Goal: Task Accomplishment & Management: Use online tool/utility

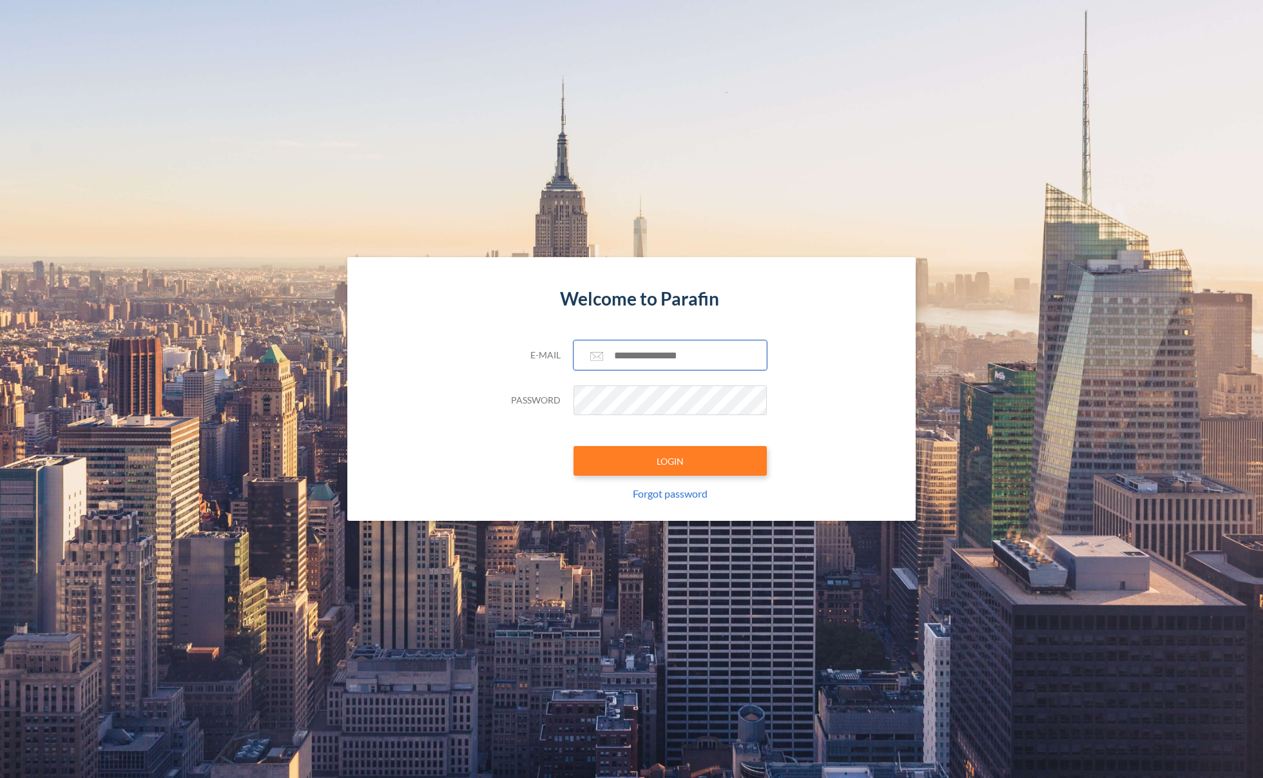
click at [683, 356] on input "text" at bounding box center [670, 355] width 193 height 30
paste input "**********"
type input "**********"
click at [648, 458] on button "LOGIN" at bounding box center [670, 461] width 193 height 30
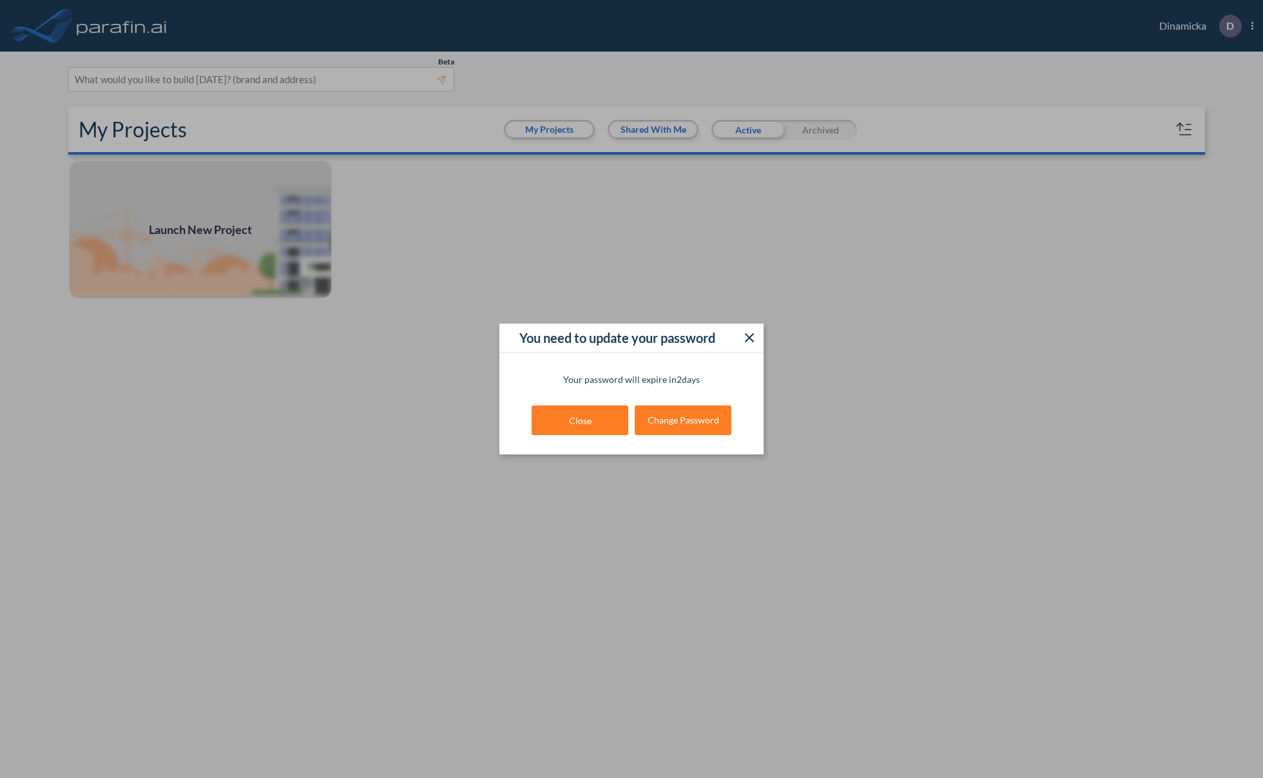
click at [754, 339] on icon at bounding box center [749, 337] width 15 height 15
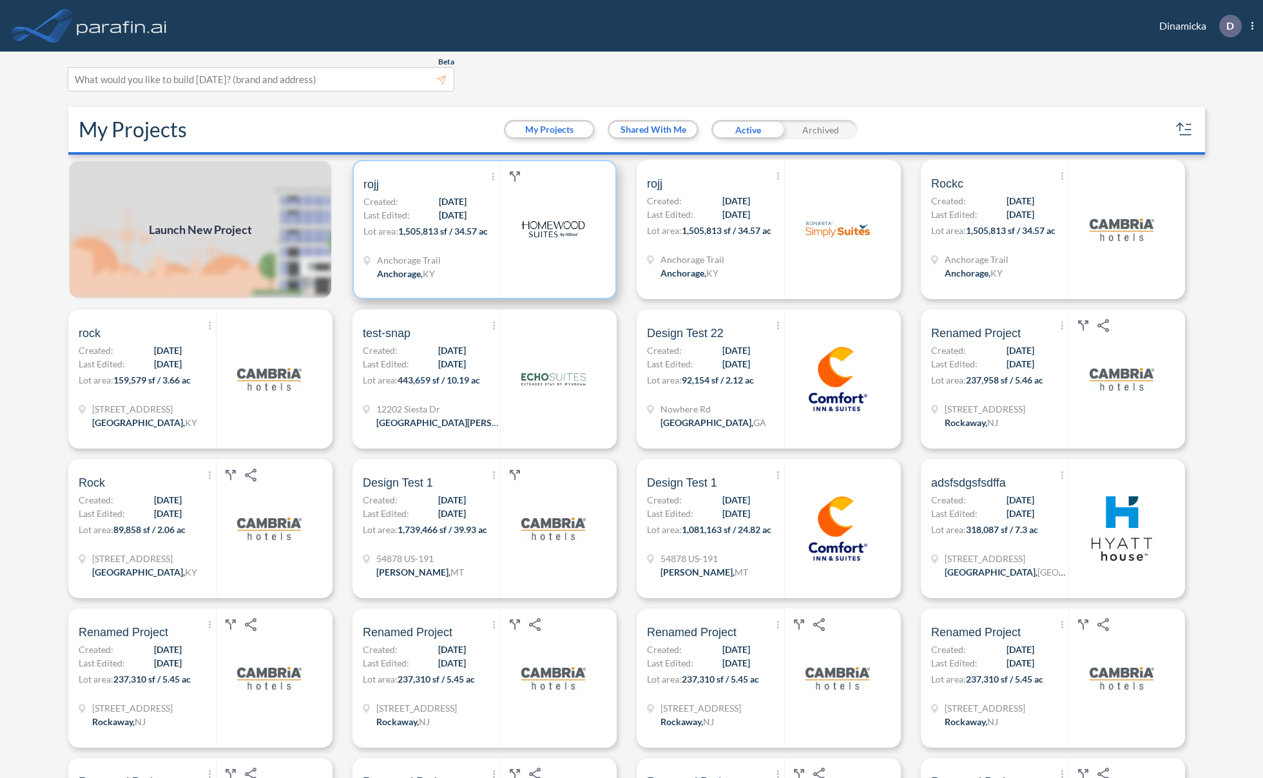
click at [433, 253] on span "Anchorage Trail" at bounding box center [409, 260] width 64 height 14
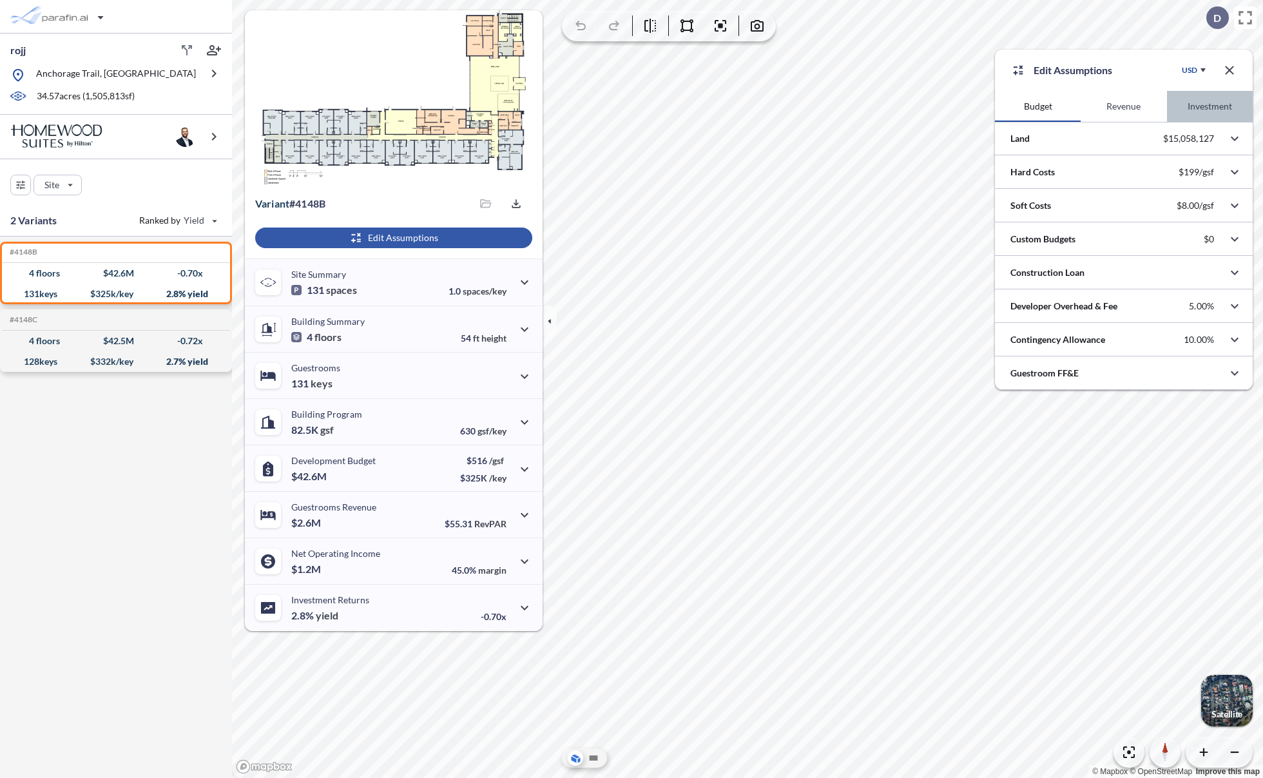
click at [1190, 109] on button "Investment" at bounding box center [1210, 106] width 86 height 31
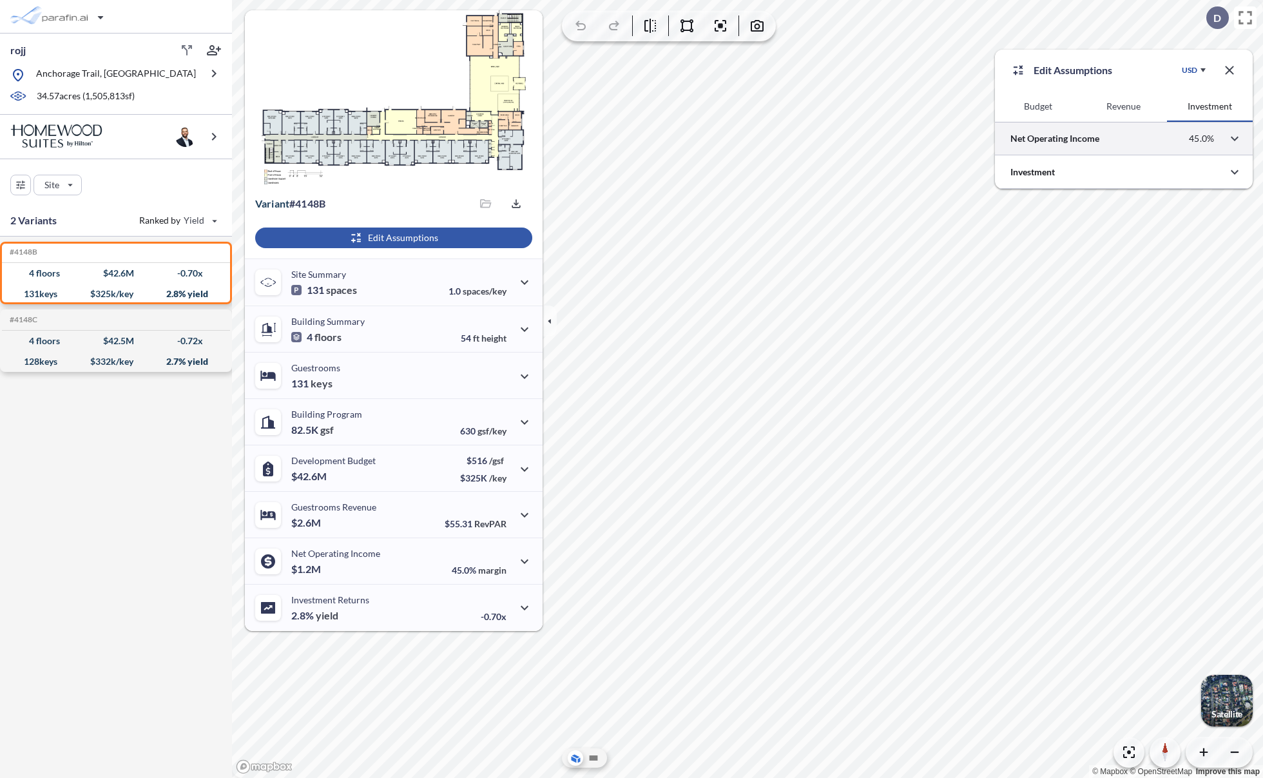
click at [1107, 149] on div at bounding box center [1124, 138] width 258 height 33
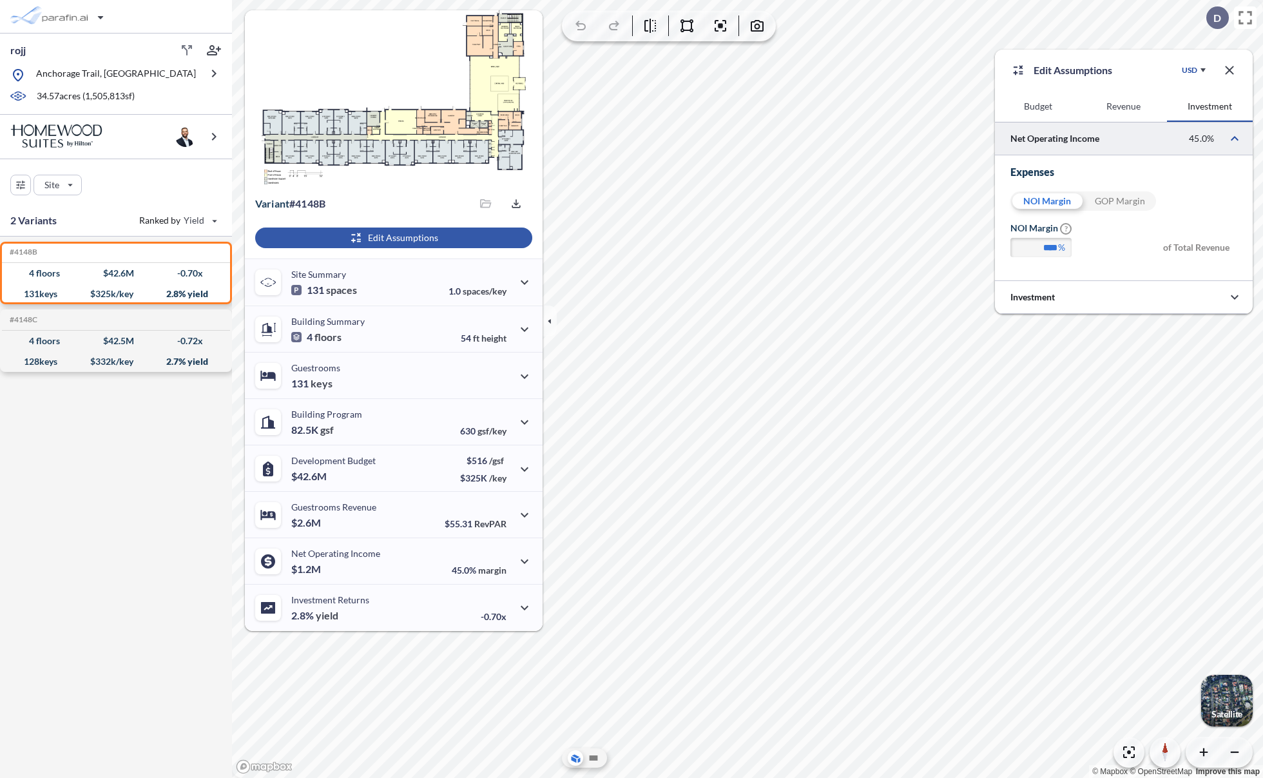
click at [1100, 202] on div "GOP Margin" at bounding box center [1120, 200] width 73 height 19
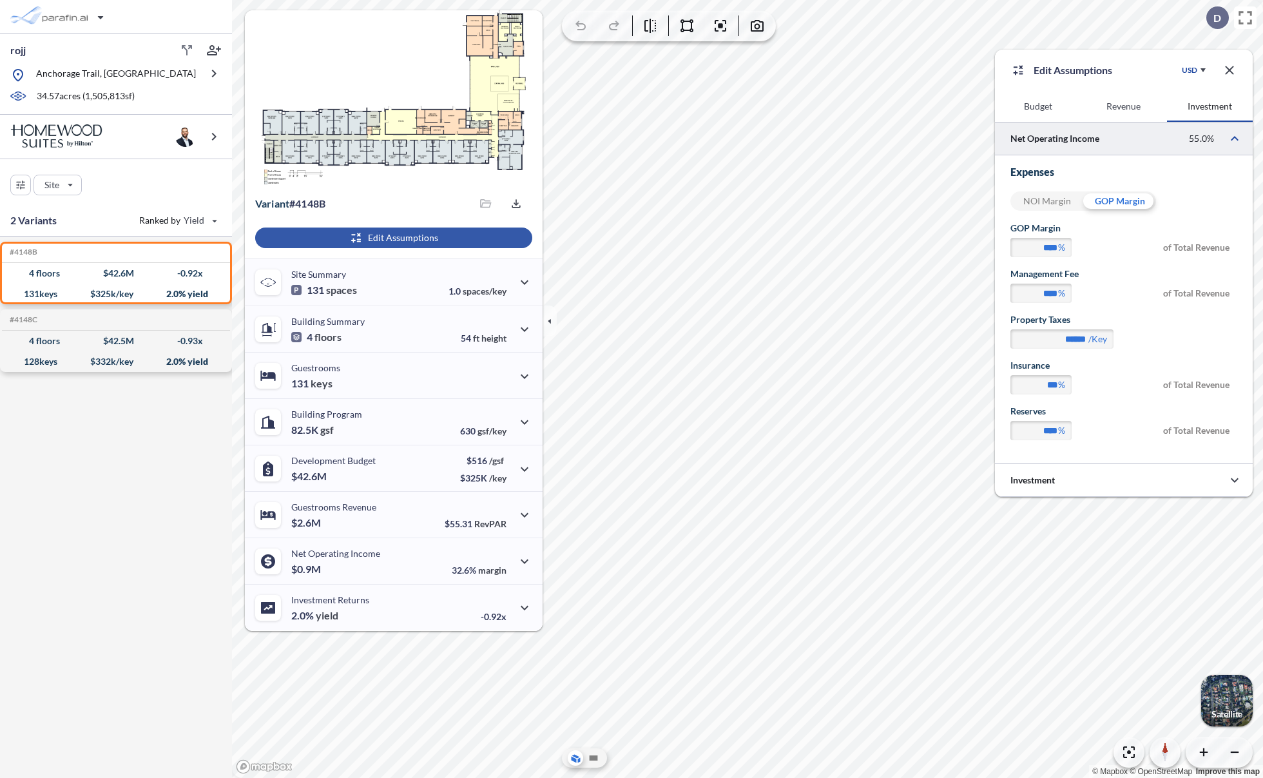
click at [1049, 199] on div "NOI Margin" at bounding box center [1047, 200] width 73 height 19
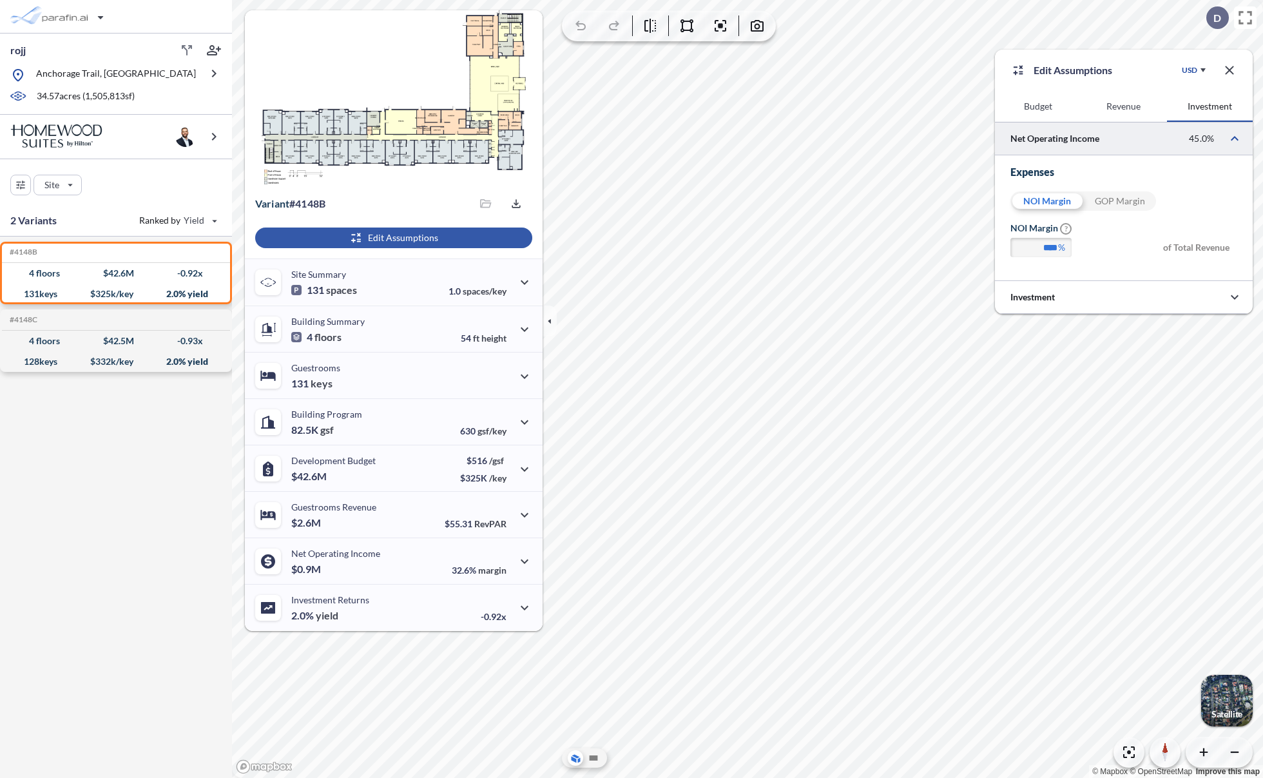
click at [1116, 203] on div "GOP Margin" at bounding box center [1120, 200] width 73 height 19
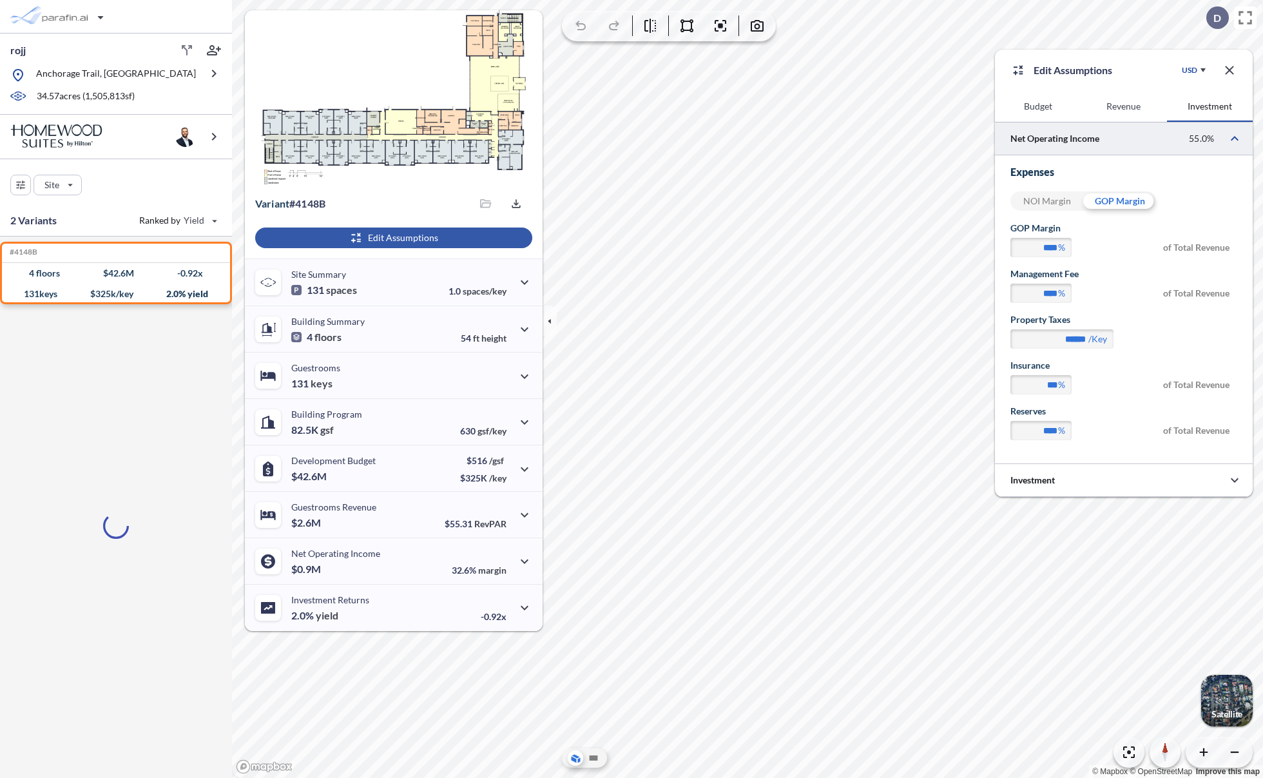
click at [1054, 200] on div "NOI Margin" at bounding box center [1047, 200] width 73 height 19
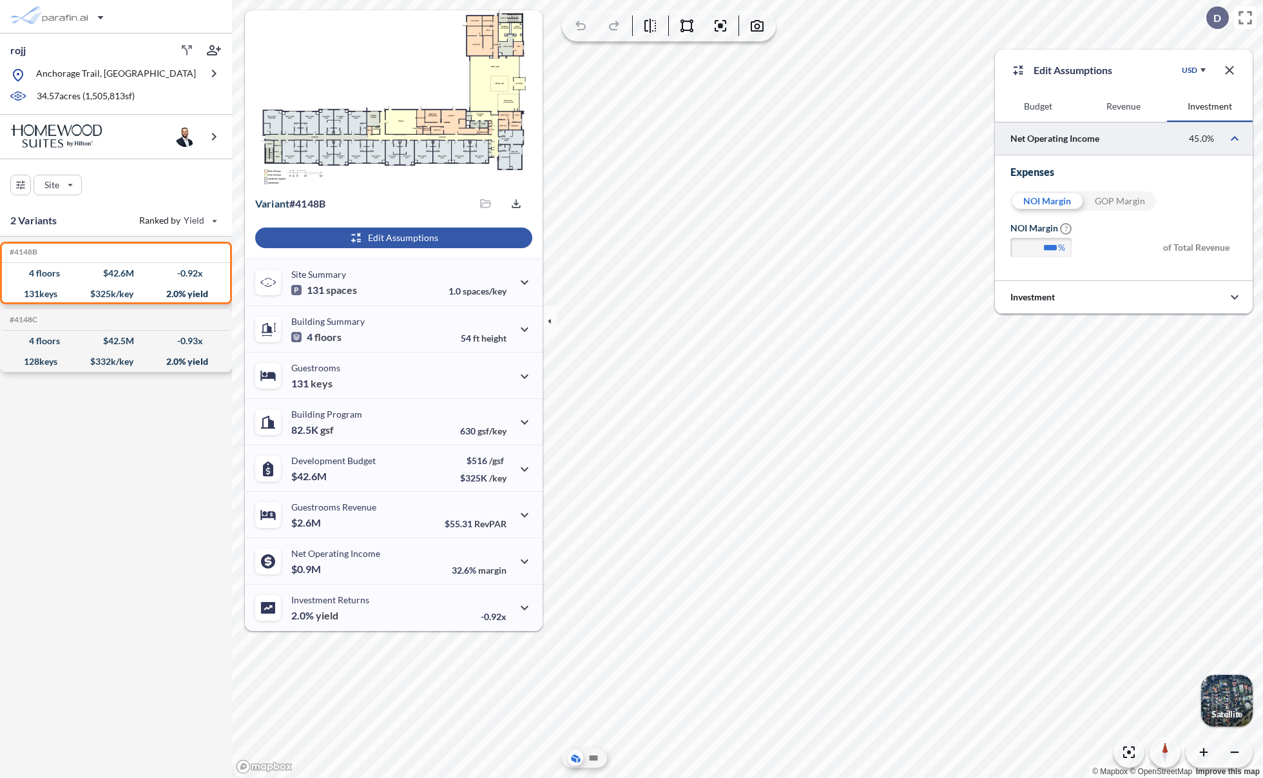
click at [1127, 204] on div "GOP Margin" at bounding box center [1120, 200] width 73 height 19
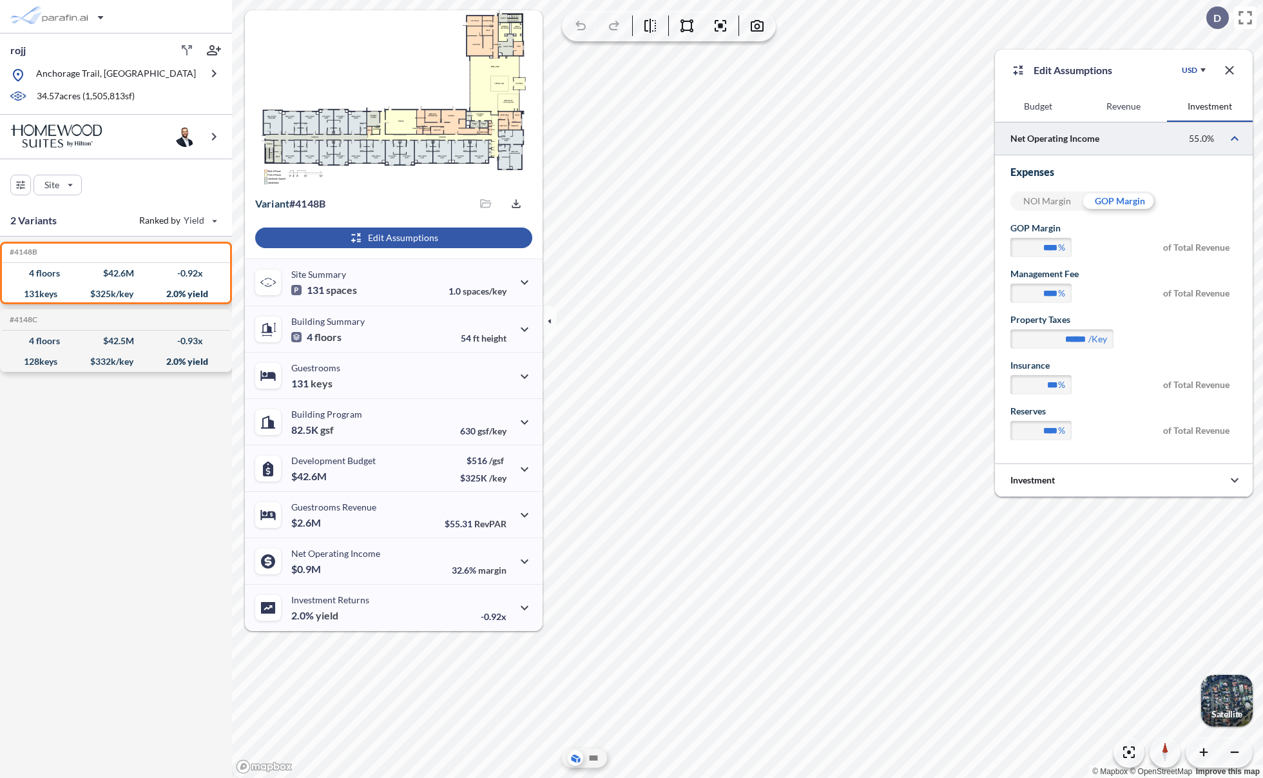
click at [1064, 203] on div "NOI Margin" at bounding box center [1047, 200] width 73 height 19
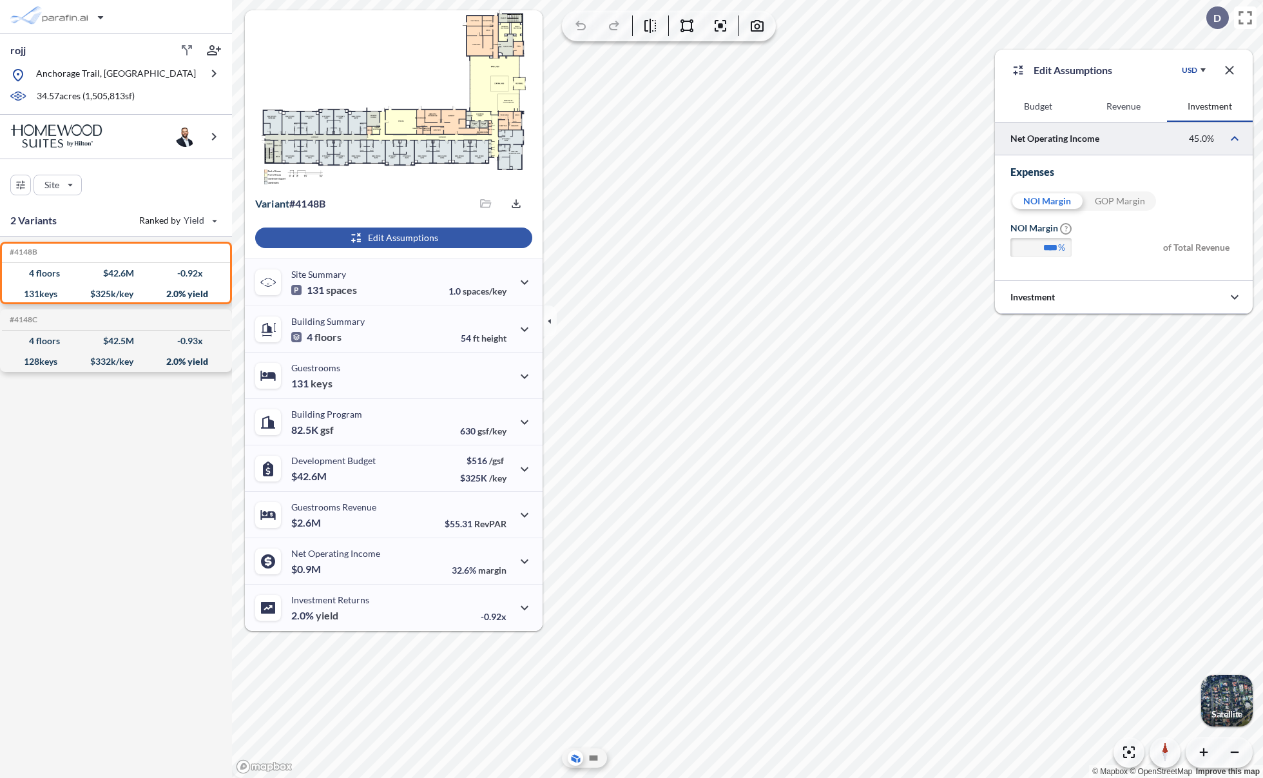
click at [1104, 200] on div "GOP Margin" at bounding box center [1120, 200] width 73 height 19
type input "****"
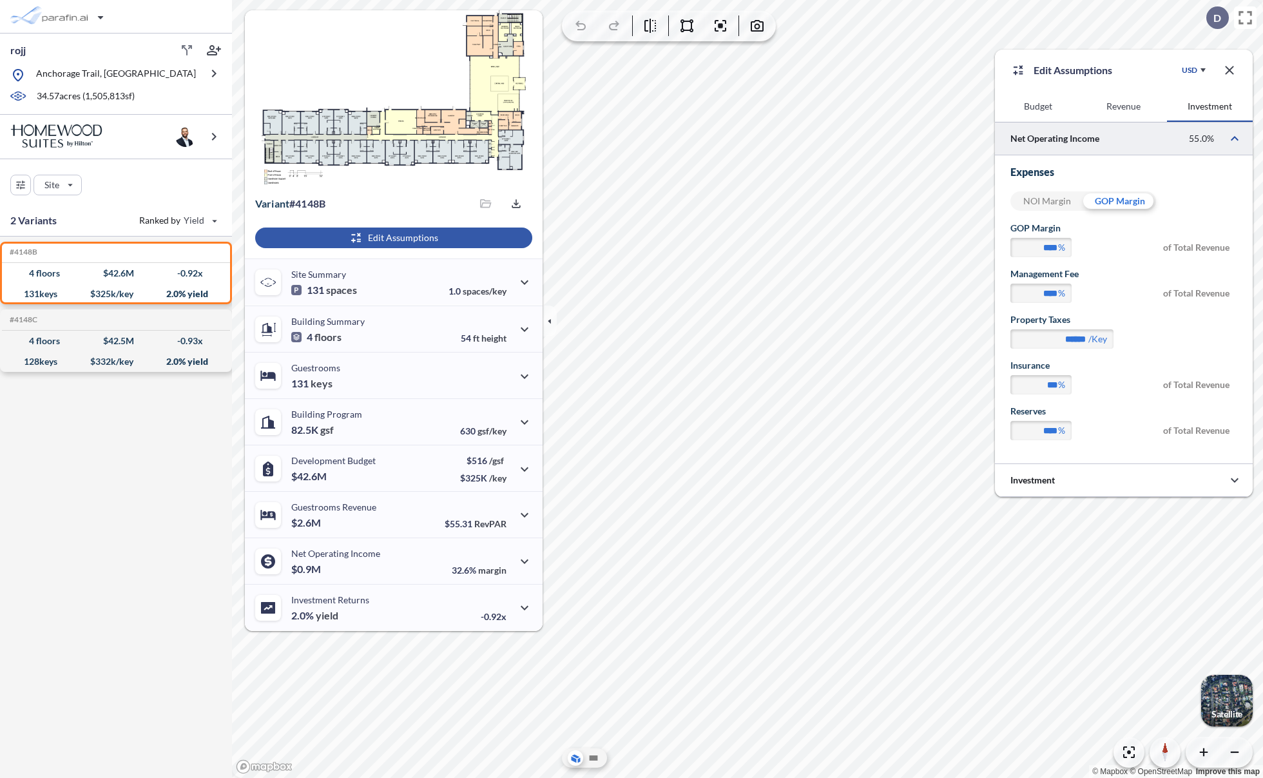
click at [1131, 112] on button "Revenue" at bounding box center [1124, 106] width 86 height 31
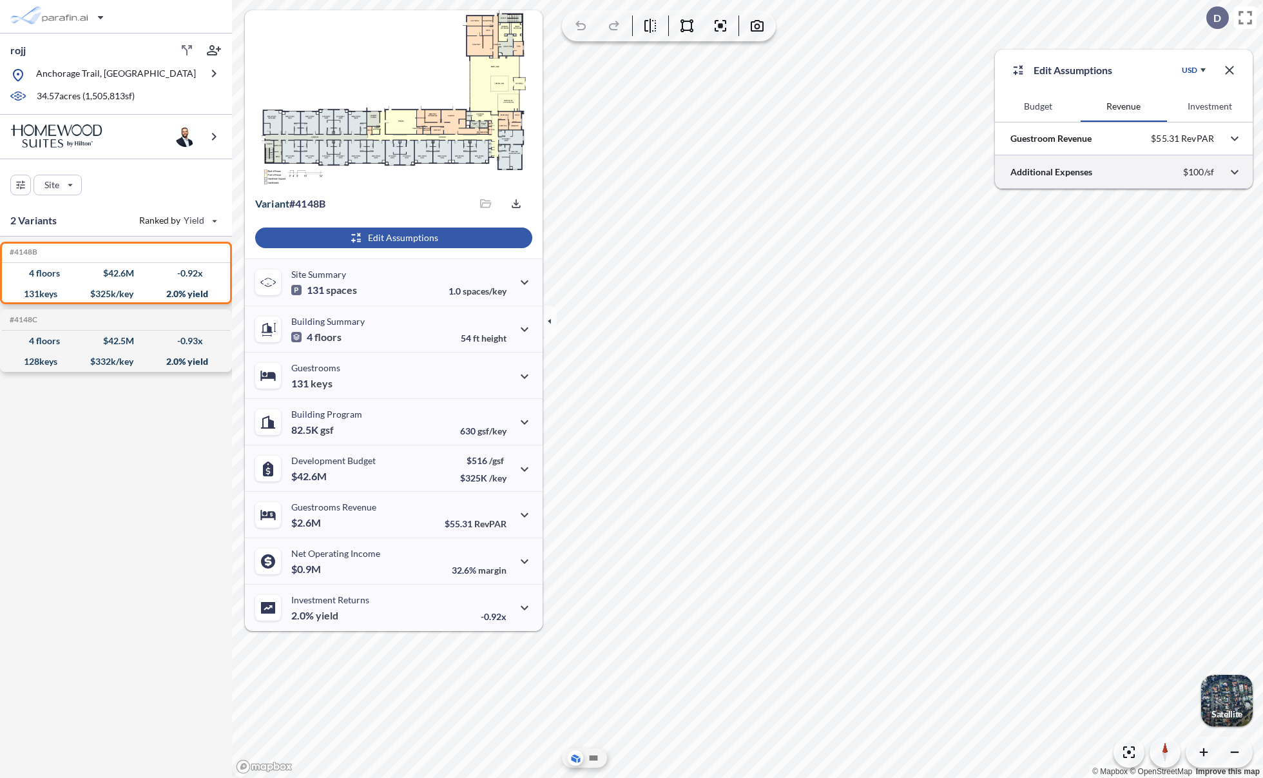
click at [1095, 179] on div at bounding box center [1124, 171] width 258 height 33
drag, startPoint x: 1099, startPoint y: 208, endPoint x: 1037, endPoint y: 216, distance: 62.4
click at [1021, 205] on h3 "Other Revenue" at bounding box center [1124, 205] width 227 height 13
click at [1122, 240] on p "Add custom revenue" at bounding box center [1130, 235] width 83 height 13
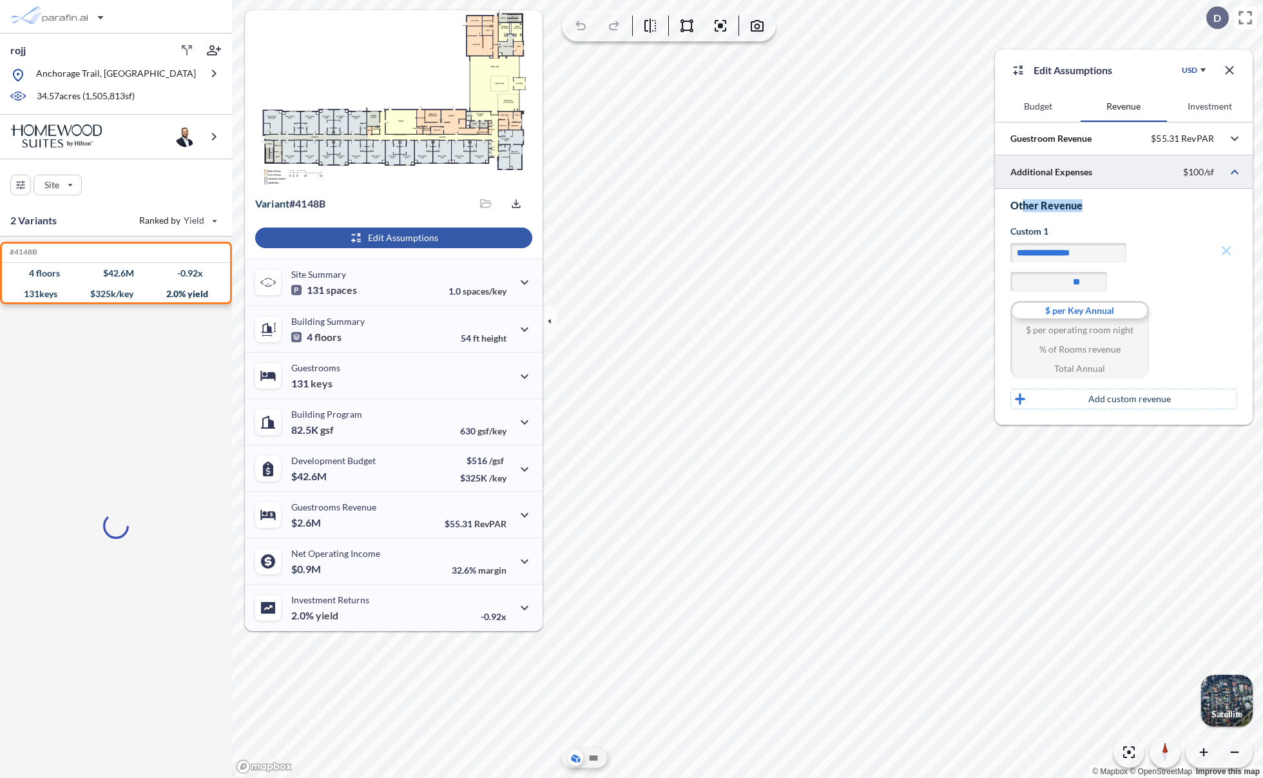
click at [1060, 206] on h3 "Other Revenue" at bounding box center [1124, 205] width 227 height 13
click at [1053, 167] on div at bounding box center [1124, 171] width 258 height 33
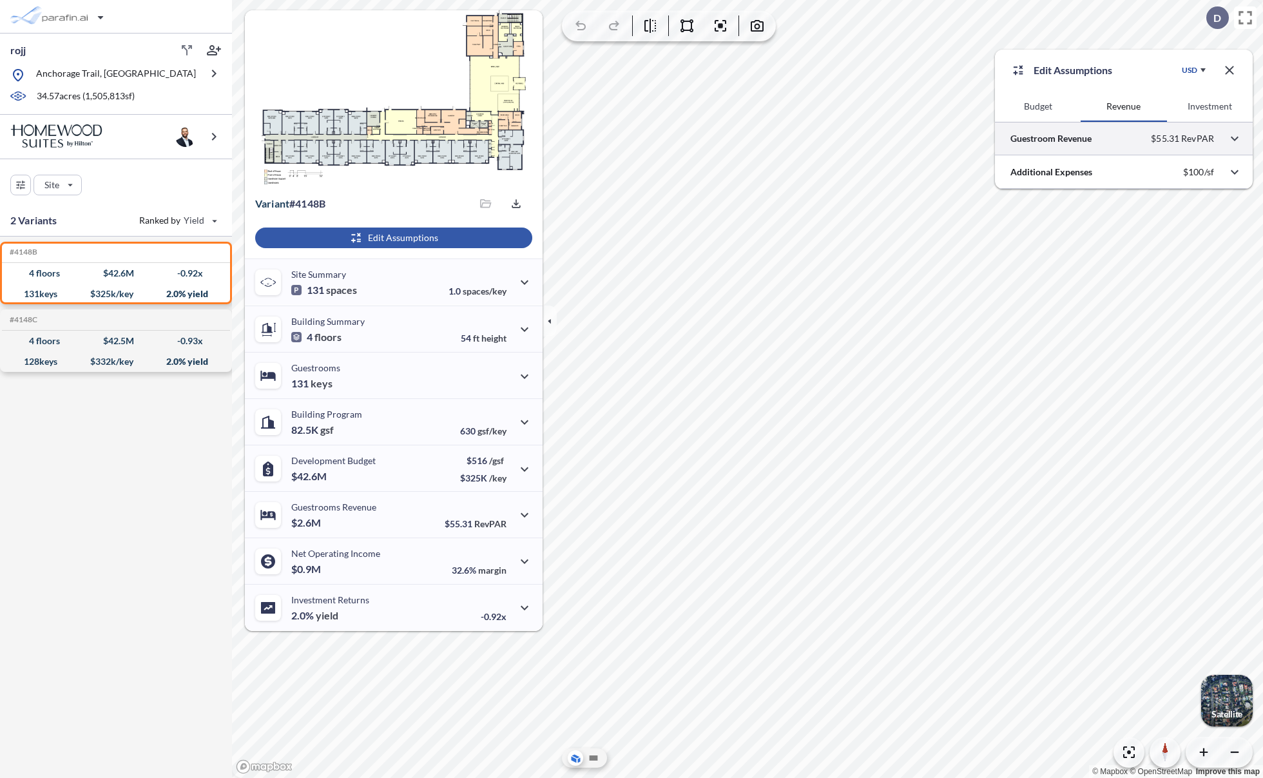
click at [1058, 151] on div at bounding box center [1124, 138] width 258 height 33
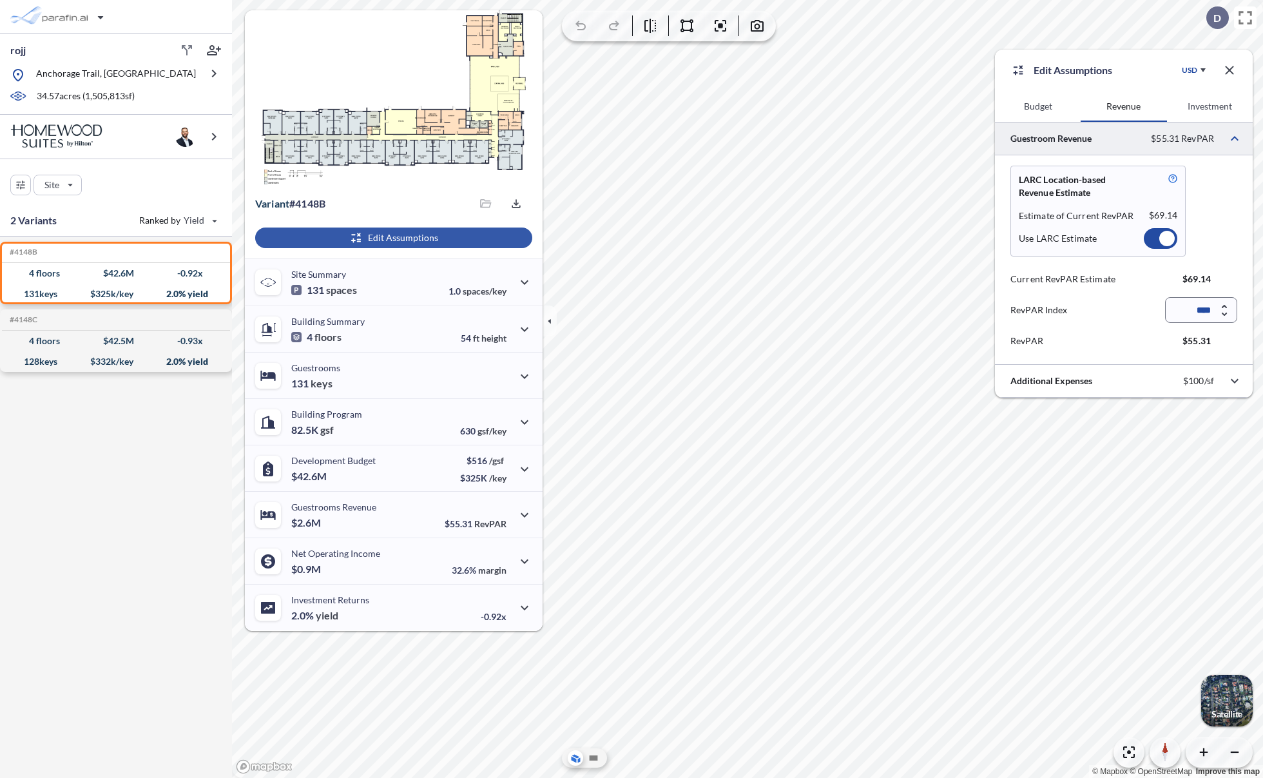
click at [1058, 151] on div at bounding box center [1124, 138] width 258 height 33
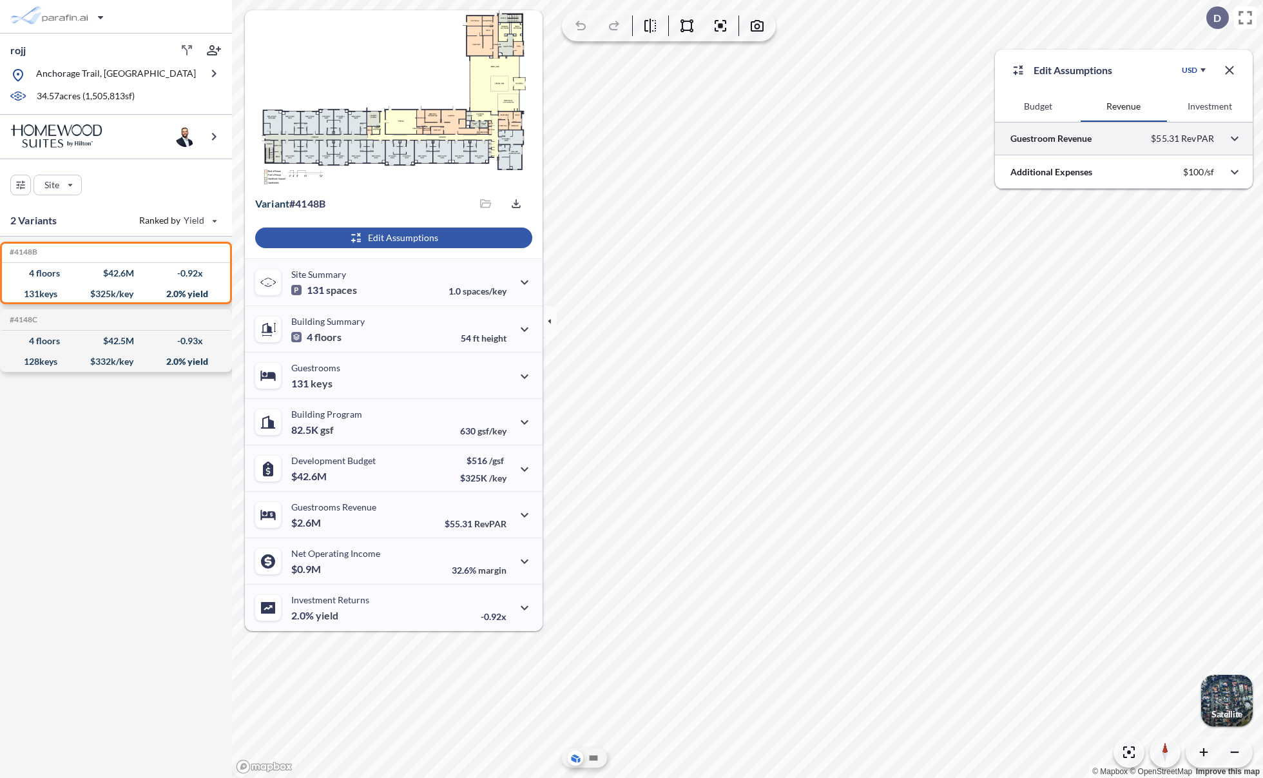
click at [1058, 151] on div at bounding box center [1124, 138] width 258 height 33
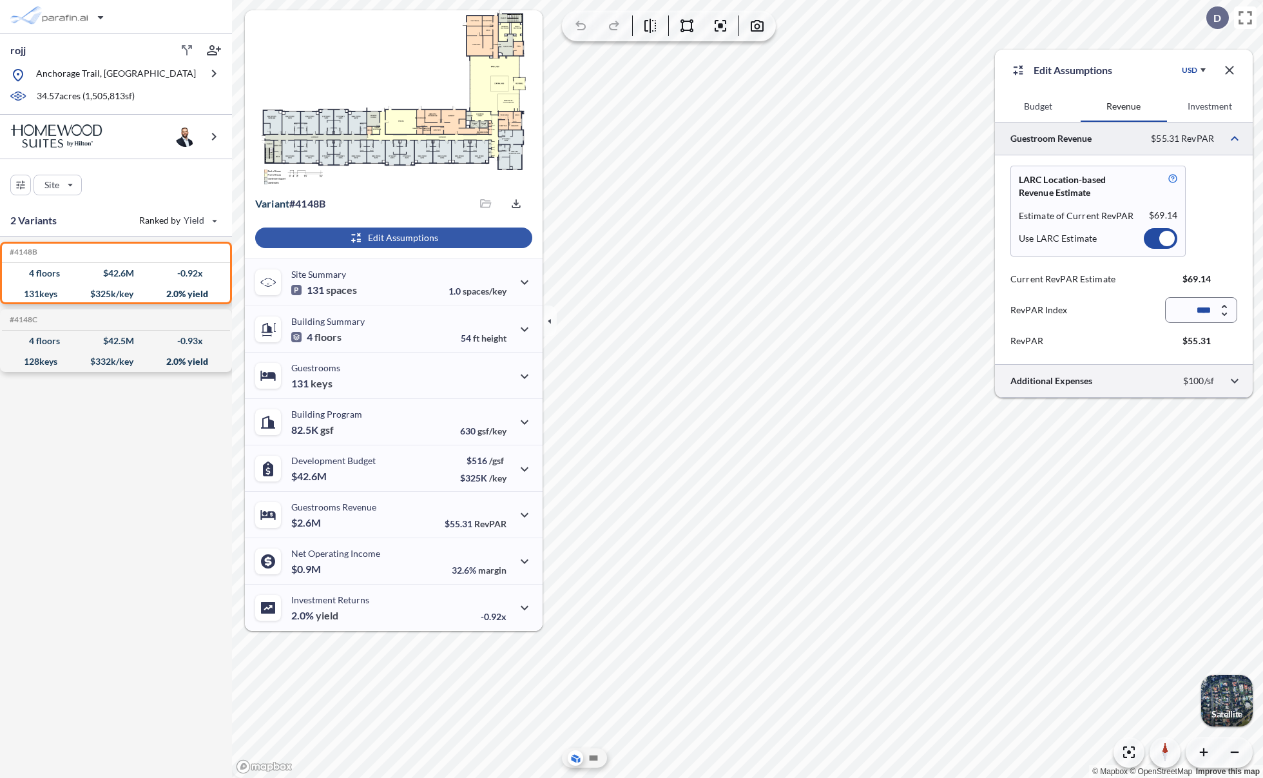
click at [1113, 382] on div at bounding box center [1124, 380] width 258 height 33
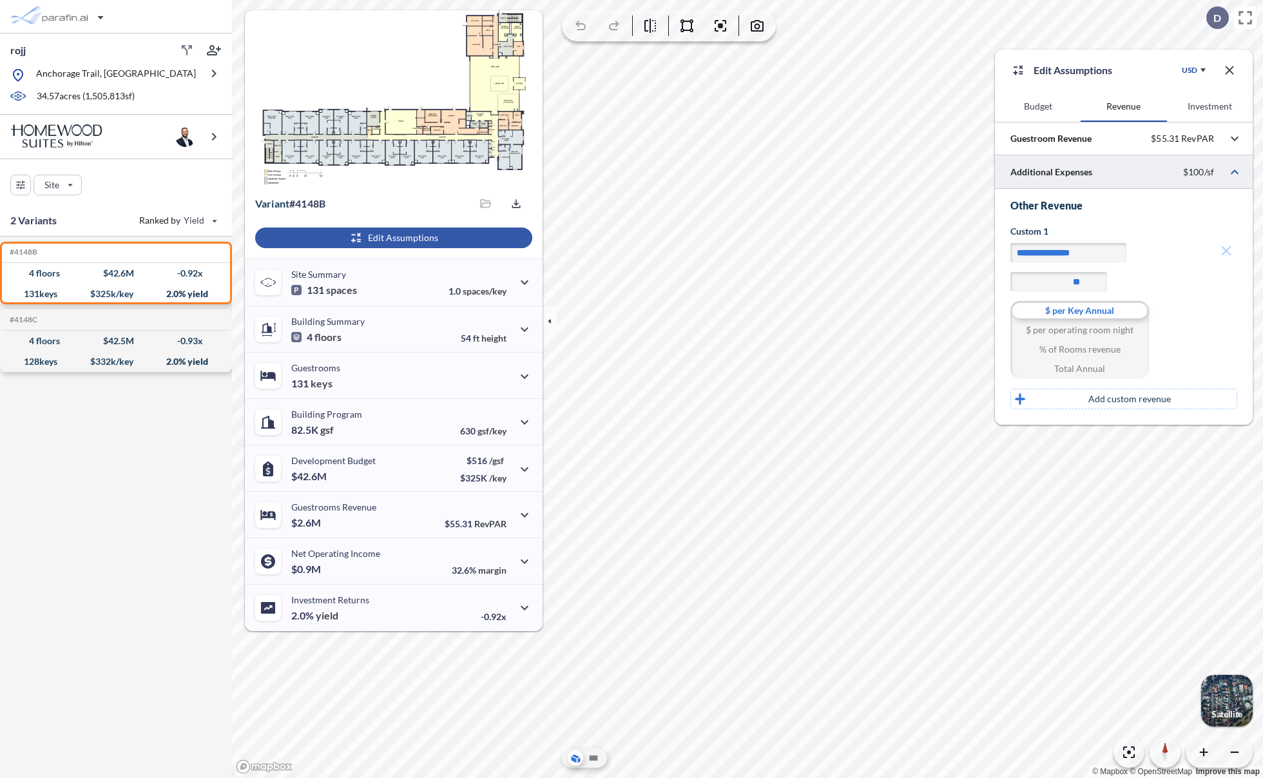
click at [1044, 108] on button "Budget" at bounding box center [1038, 106] width 86 height 31
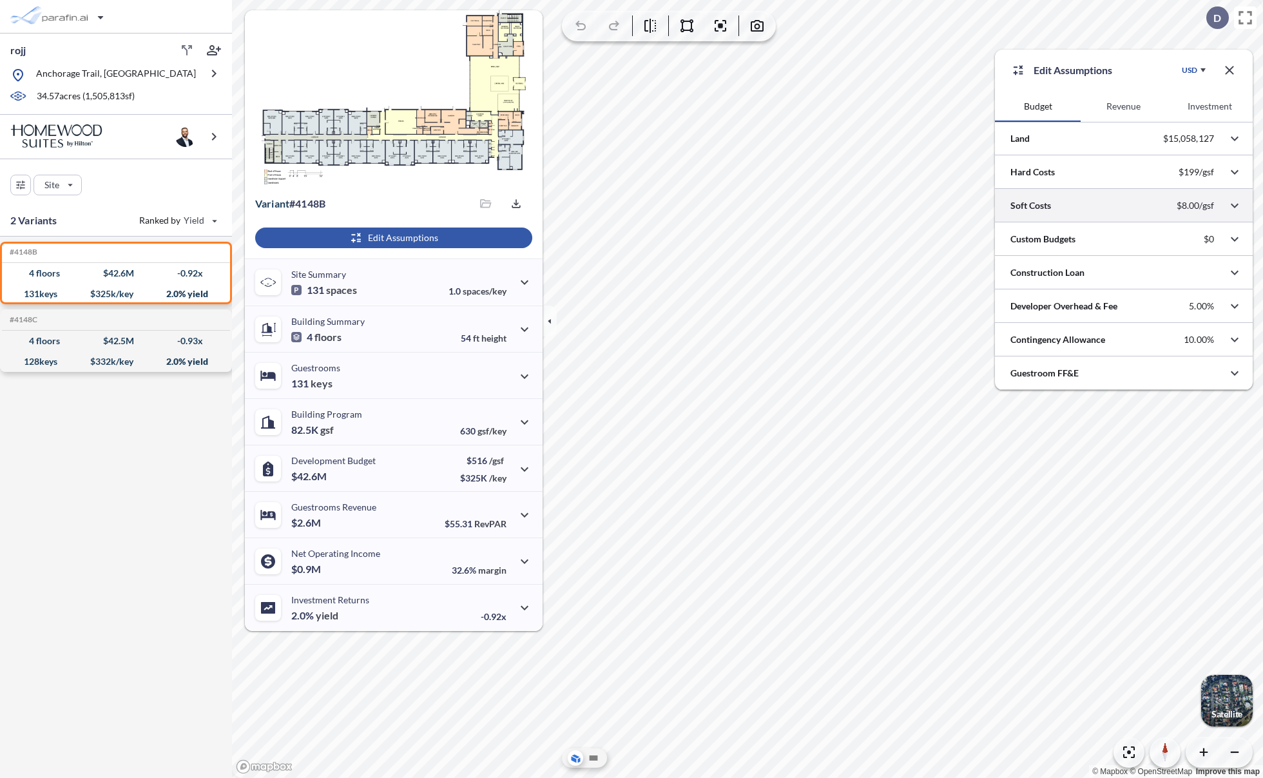
click at [1061, 207] on div at bounding box center [1124, 205] width 258 height 33
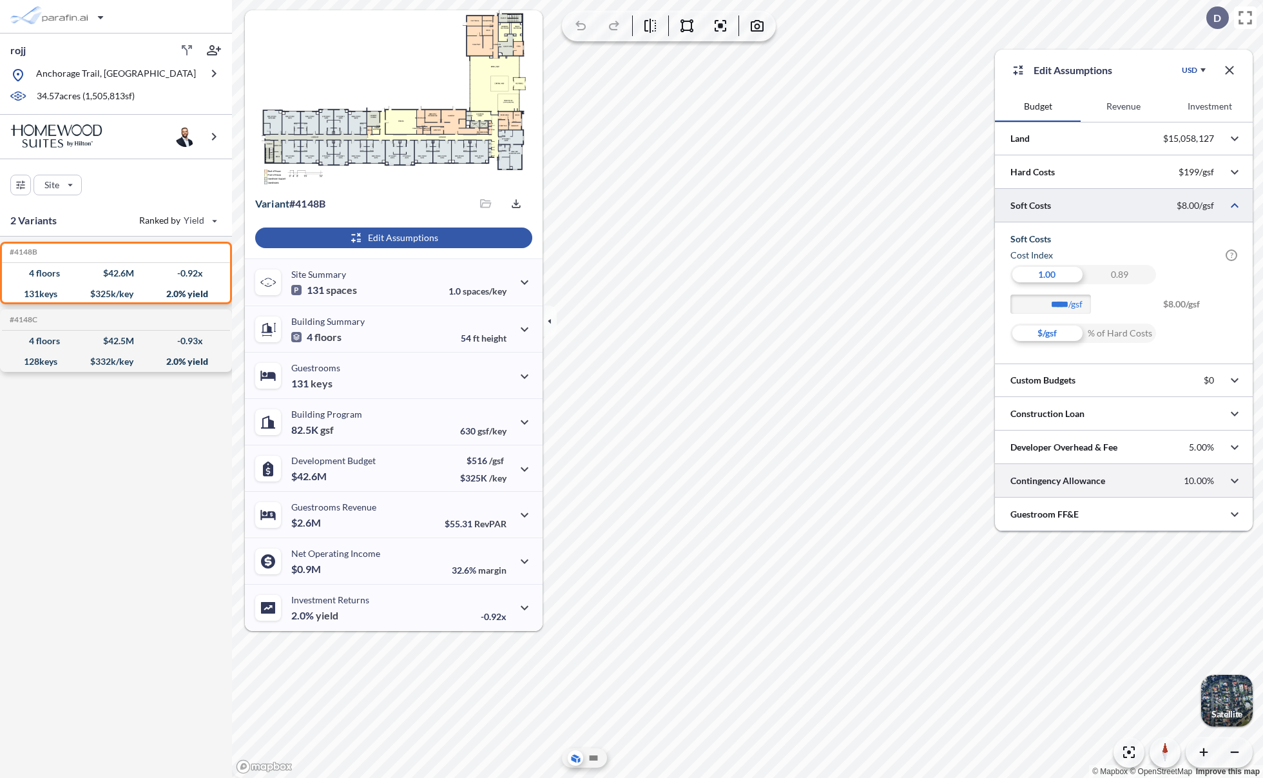
click at [1111, 493] on div at bounding box center [1124, 480] width 258 height 33
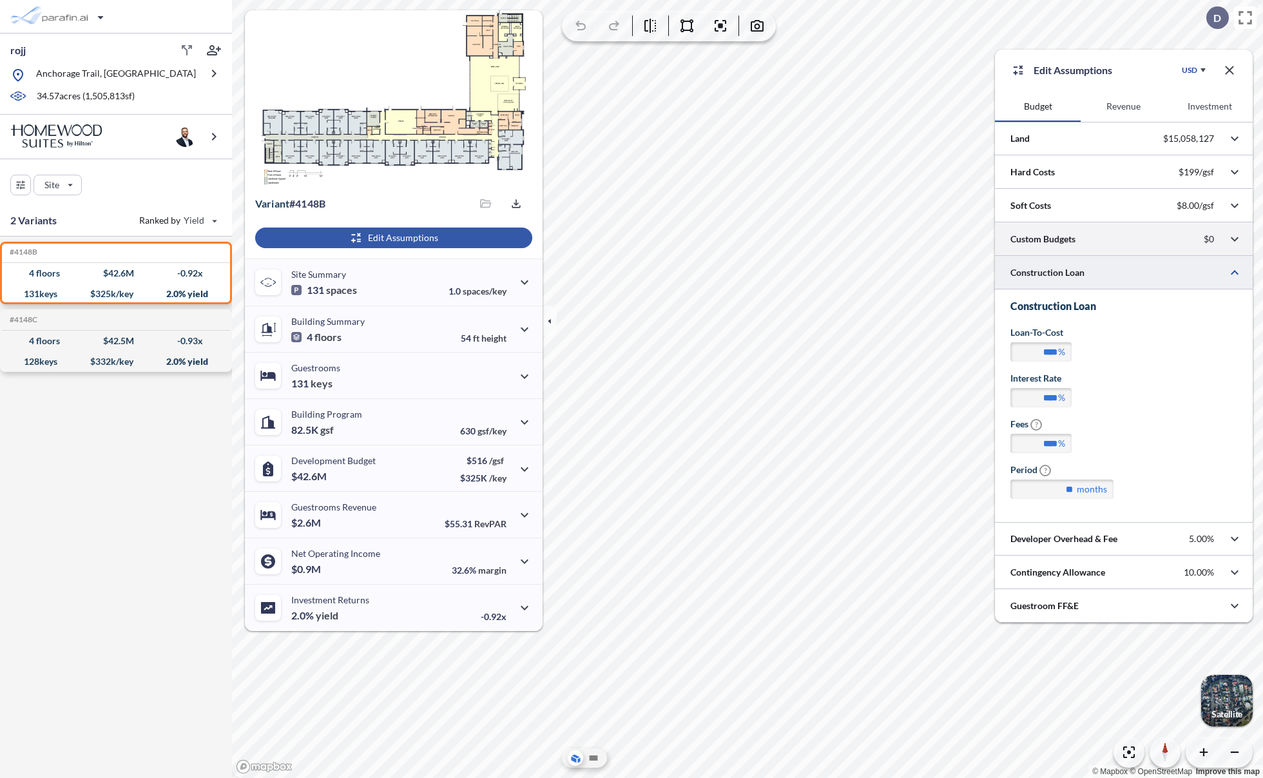
drag, startPoint x: 1111, startPoint y: 255, endPoint x: 1111, endPoint y: 248, distance: 7.1
click at [1111, 248] on div at bounding box center [1124, 238] width 258 height 33
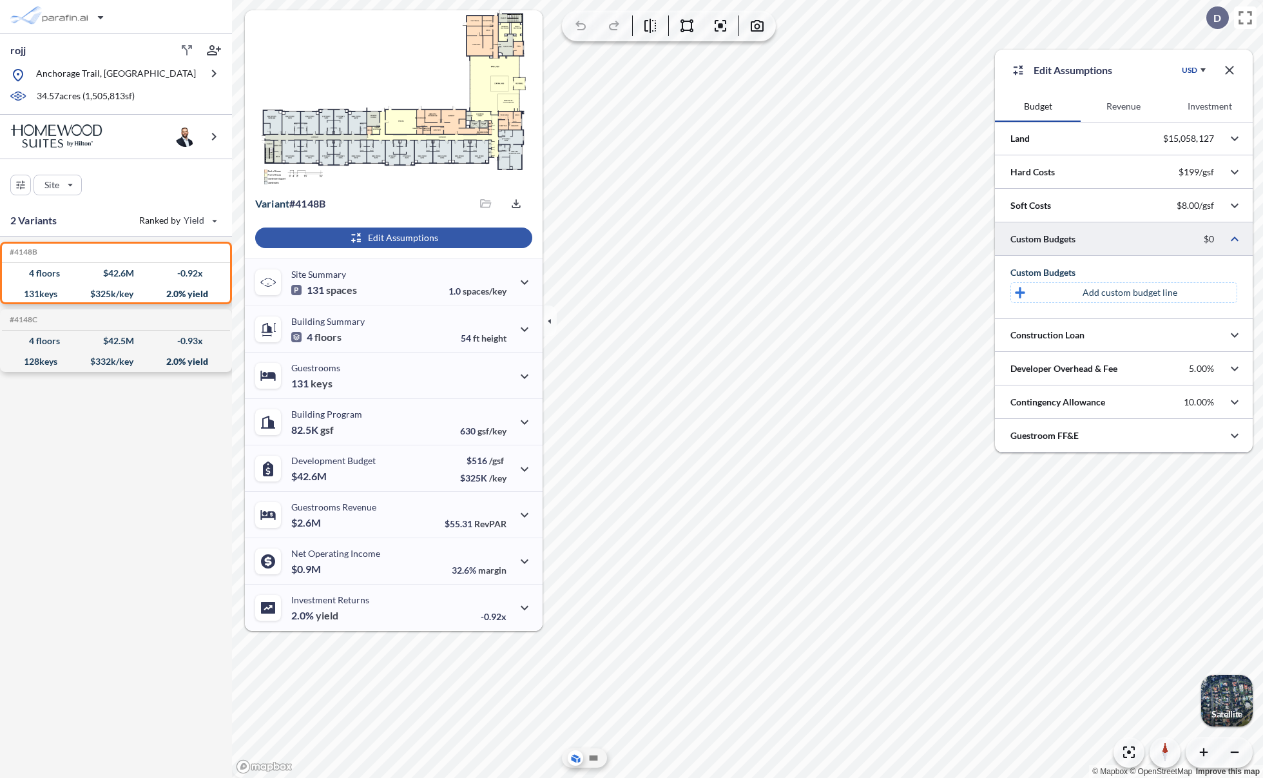
click at [1114, 298] on p "Add custom budget line" at bounding box center [1130, 292] width 95 height 13
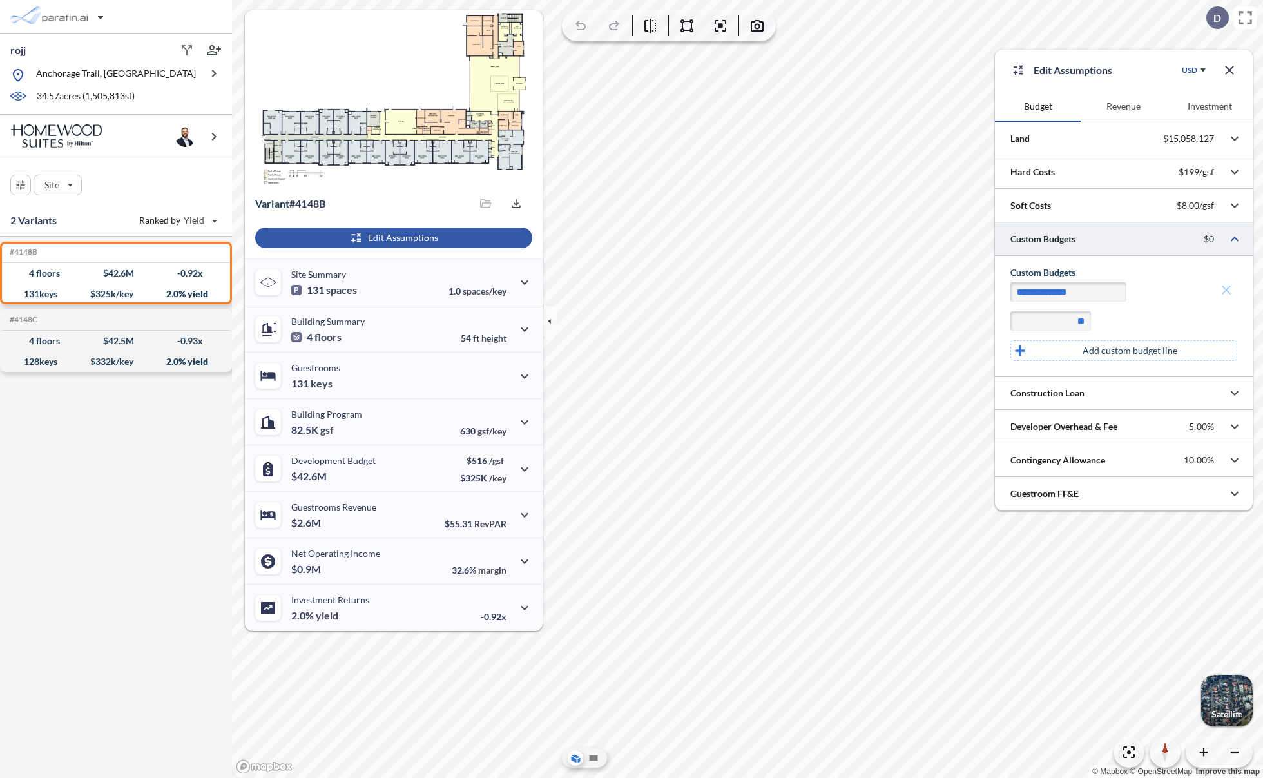
click at [1114, 346] on p "Add custom budget line" at bounding box center [1130, 350] width 95 height 13
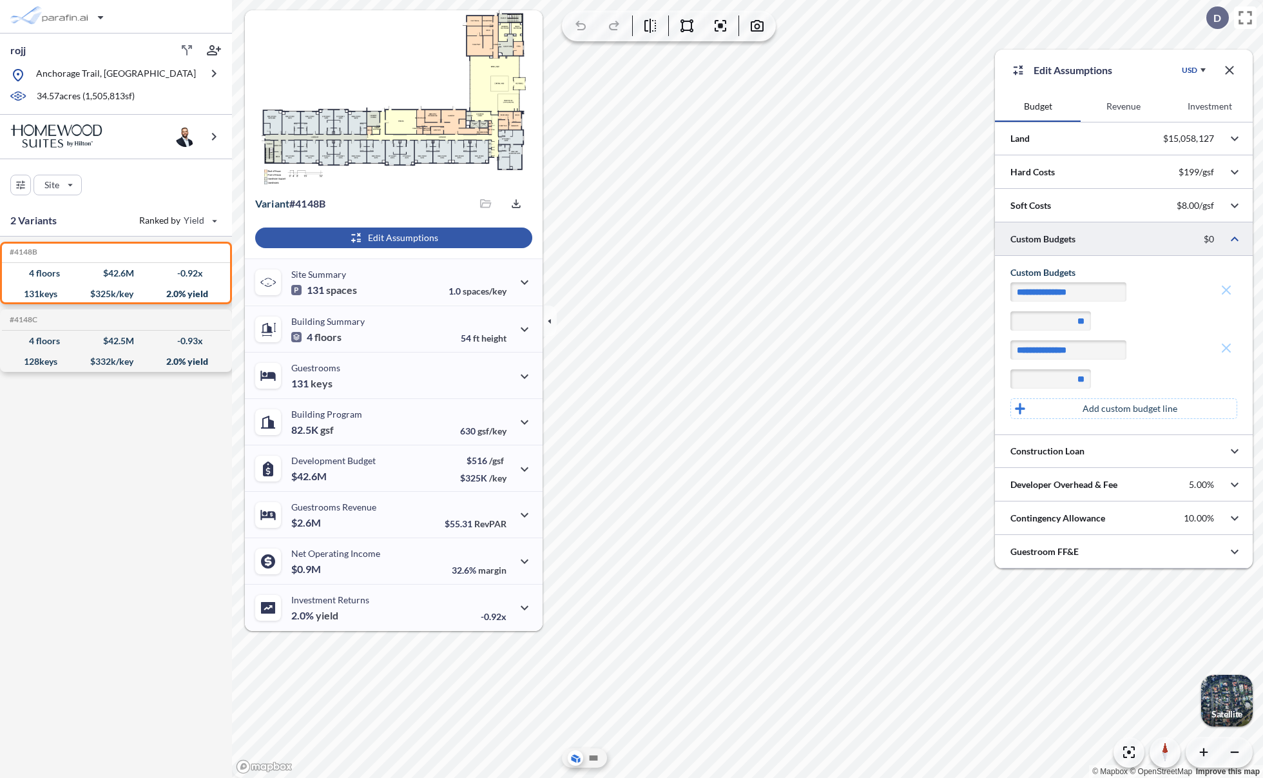
click at [1085, 322] on input "**" at bounding box center [1051, 320] width 81 height 19
type input "***"
click at [1082, 375] on input "**" at bounding box center [1051, 378] width 81 height 19
type input "***"
click at [1136, 108] on button "Revenue" at bounding box center [1124, 106] width 86 height 31
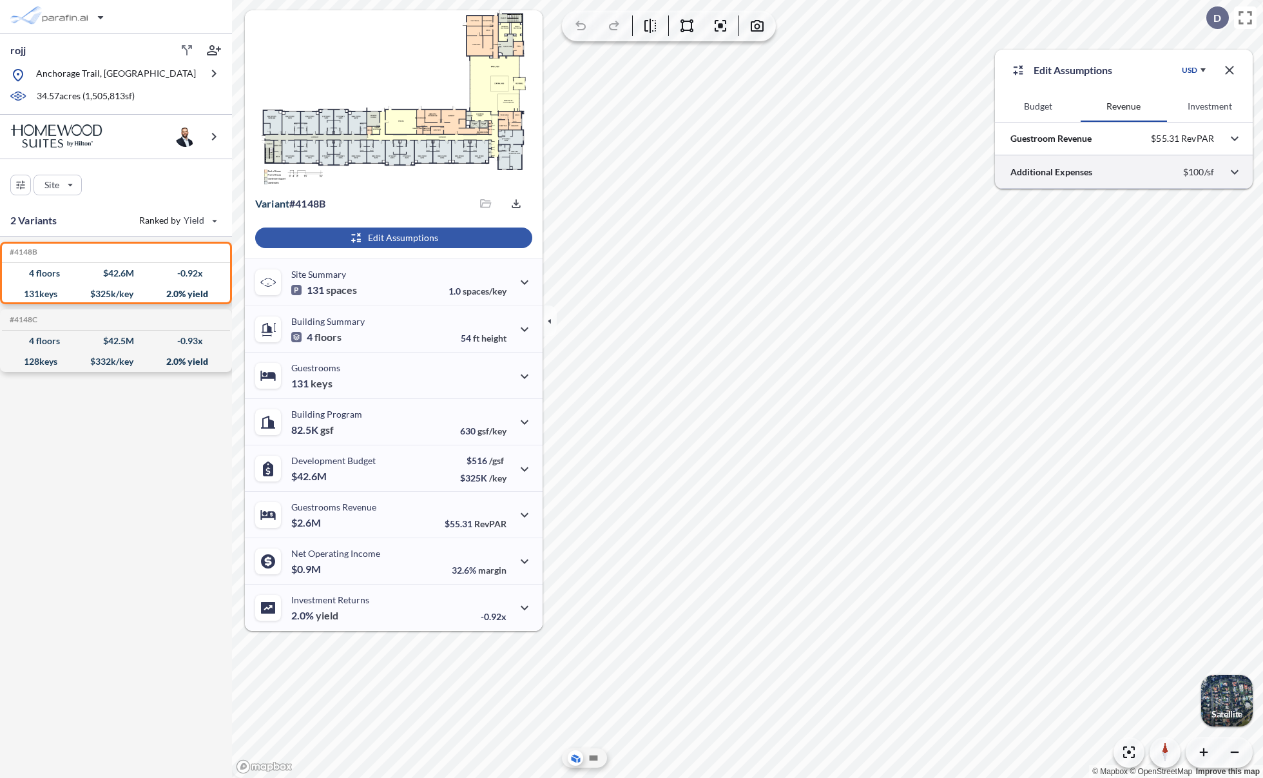
click at [1141, 173] on div at bounding box center [1124, 171] width 258 height 33
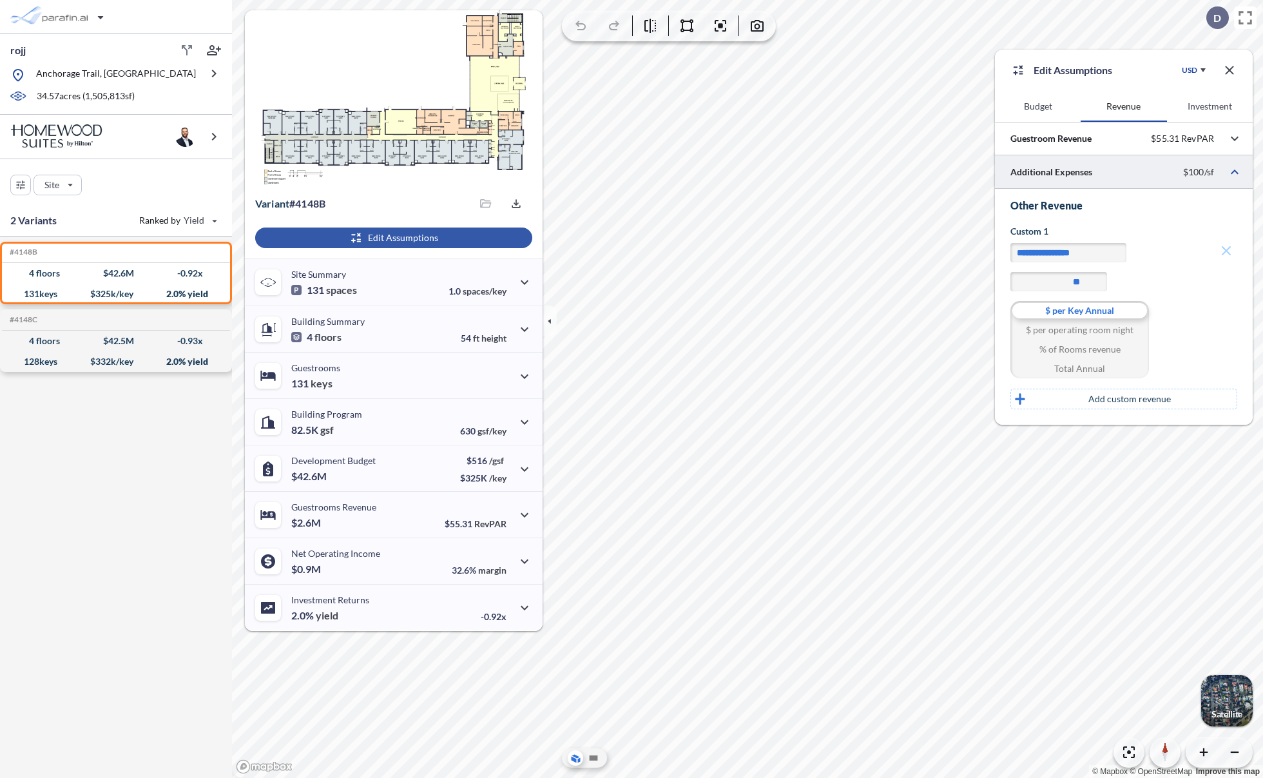
click at [1107, 327] on div "$ per operating room night" at bounding box center [1080, 329] width 139 height 19
click at [1098, 353] on div "% of Rooms revenue" at bounding box center [1080, 349] width 139 height 19
click at [1096, 367] on div "Total Annual" at bounding box center [1080, 368] width 139 height 19
type input "**"
click at [1100, 396] on p "Add custom revenue" at bounding box center [1130, 399] width 83 height 13
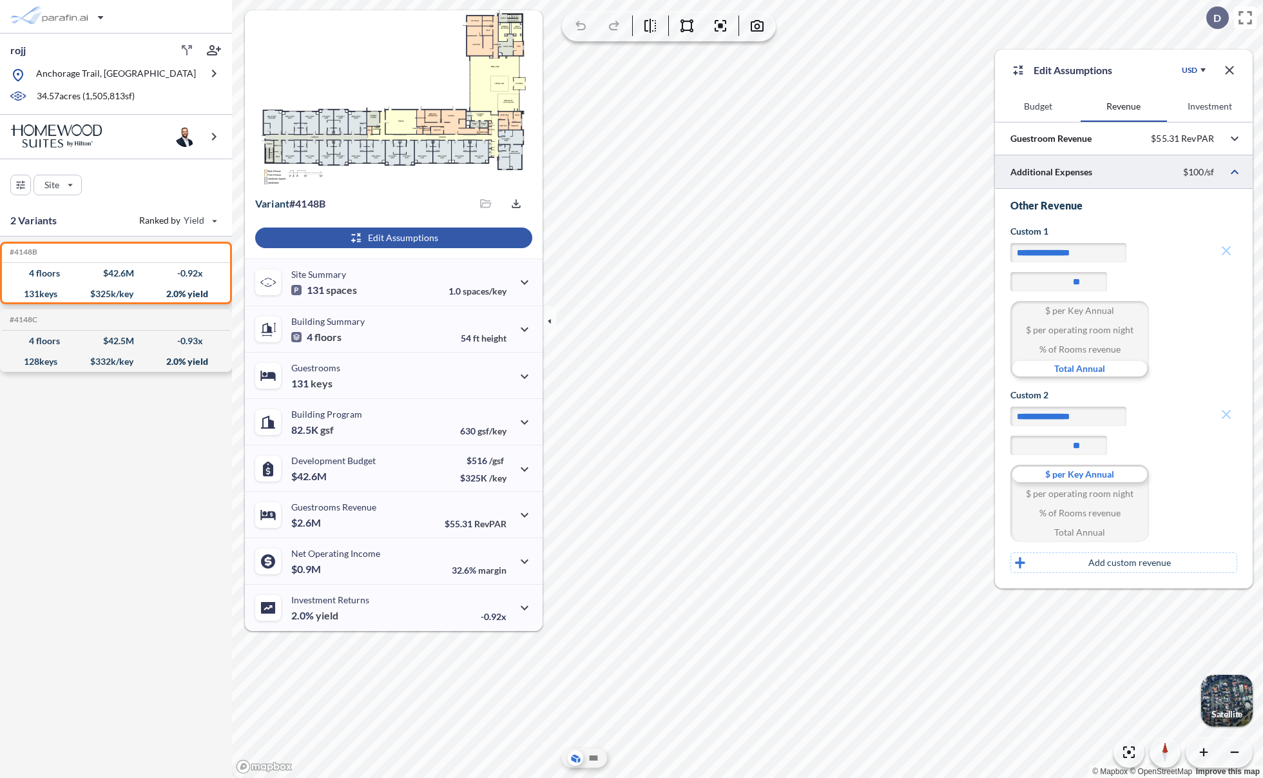
click at [1107, 493] on div "$ per operating room night" at bounding box center [1080, 493] width 139 height 19
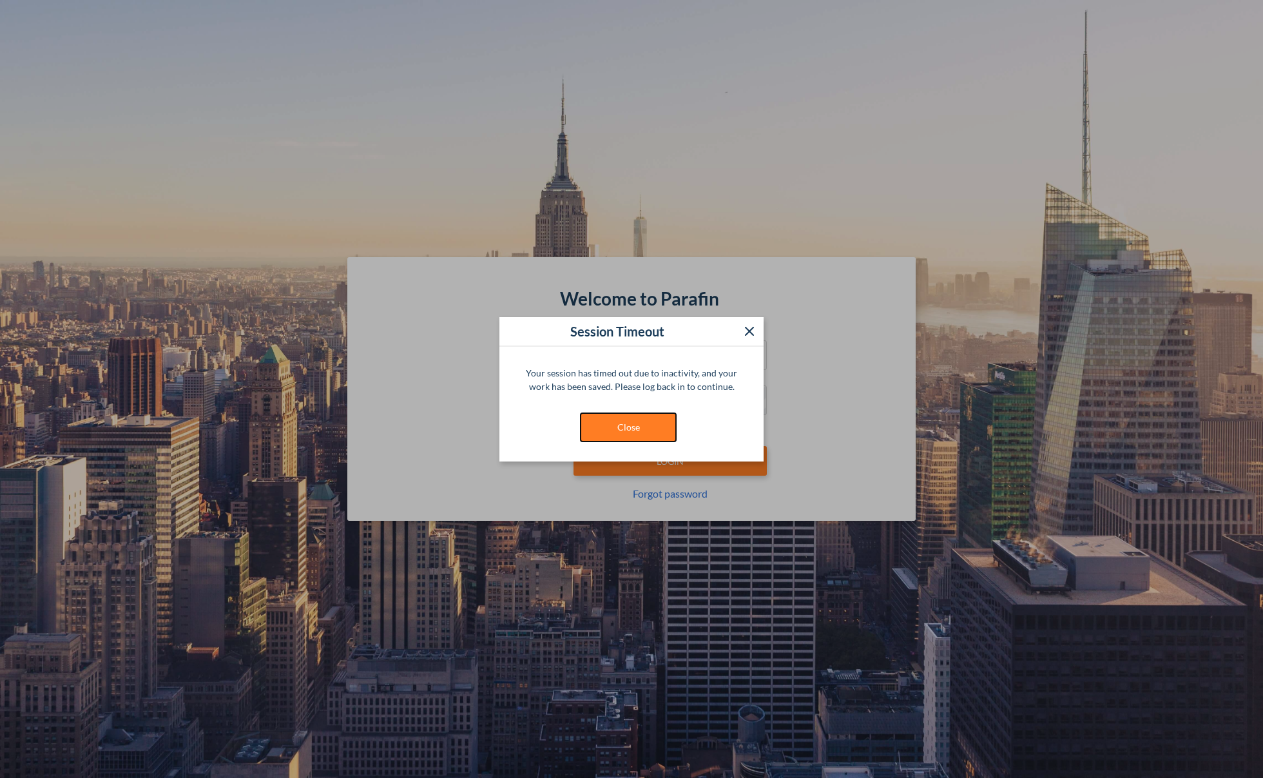
click at [649, 420] on button "Close" at bounding box center [628, 428] width 97 height 30
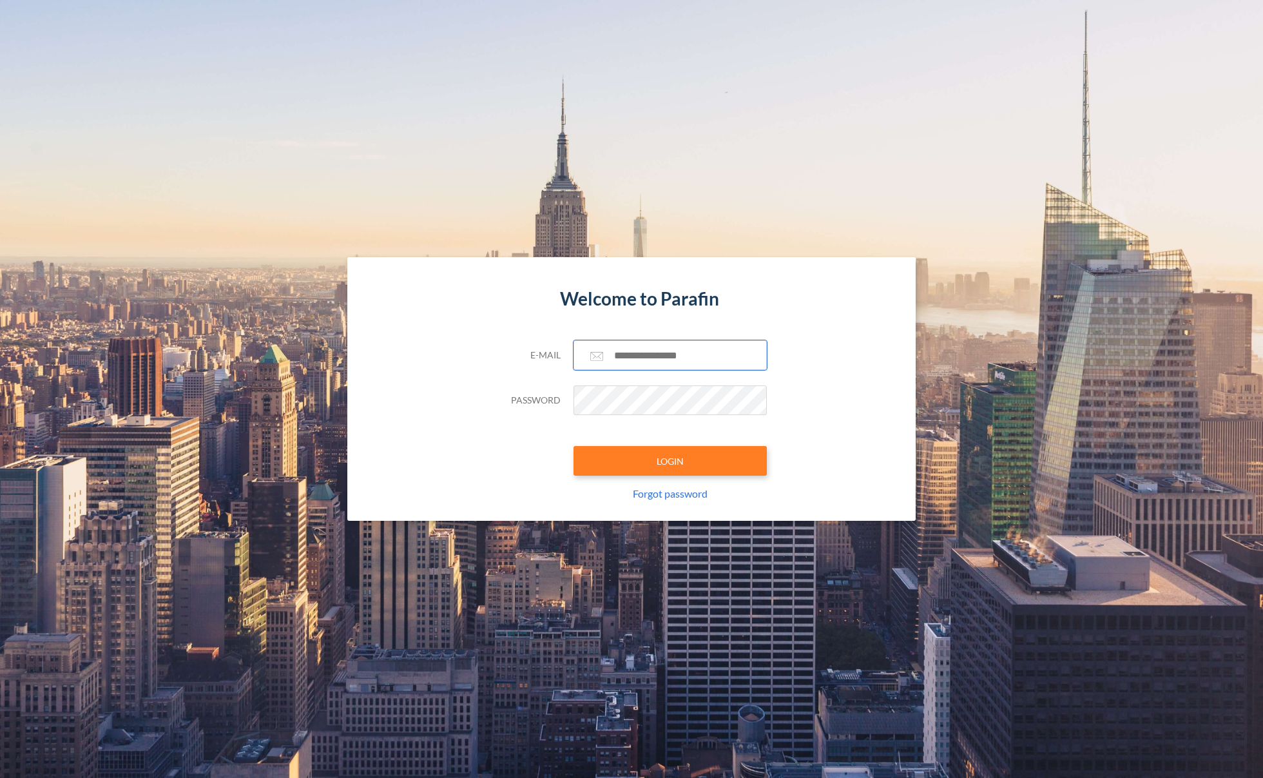
click at [691, 354] on input "text" at bounding box center [670, 355] width 193 height 30
paste input "**********"
type input "**********"
click at [687, 453] on button "LOGIN" at bounding box center [670, 461] width 193 height 30
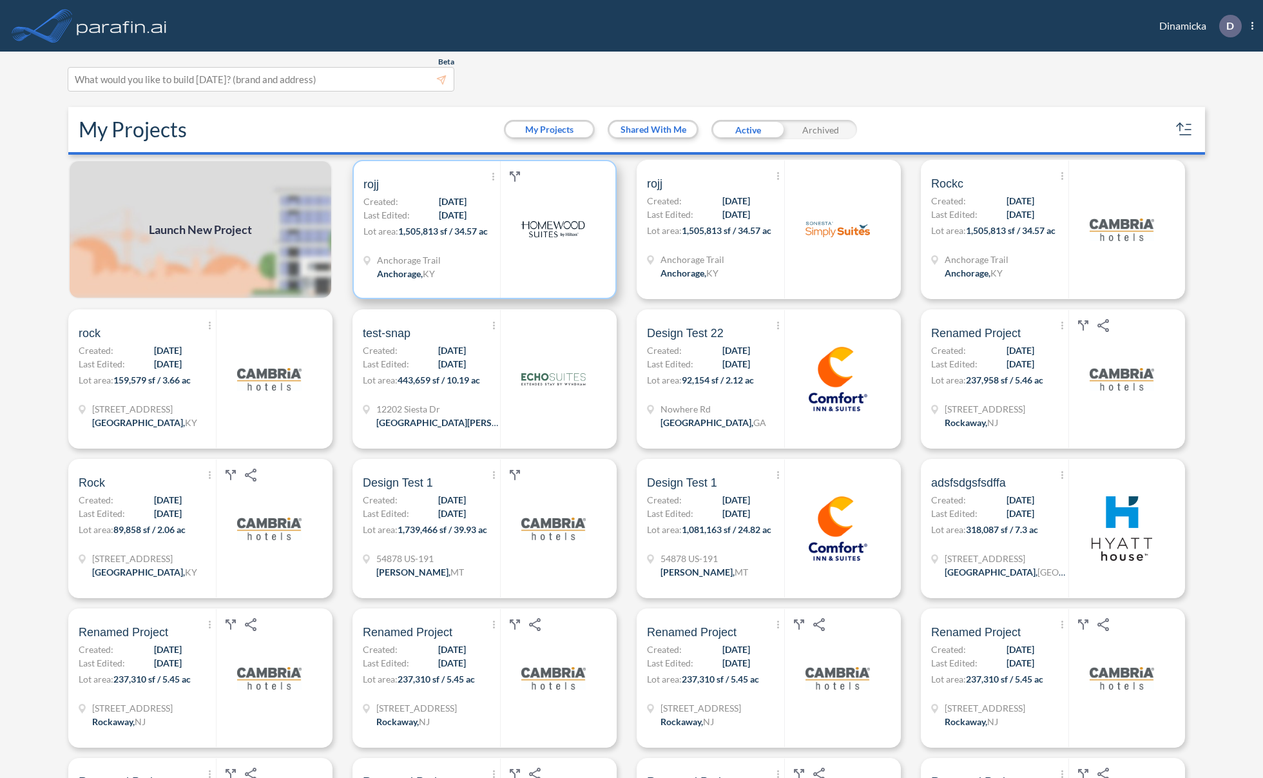
click at [408, 229] on span "1,505,813 sf / 34.57 ac" at bounding box center [443, 231] width 90 height 11
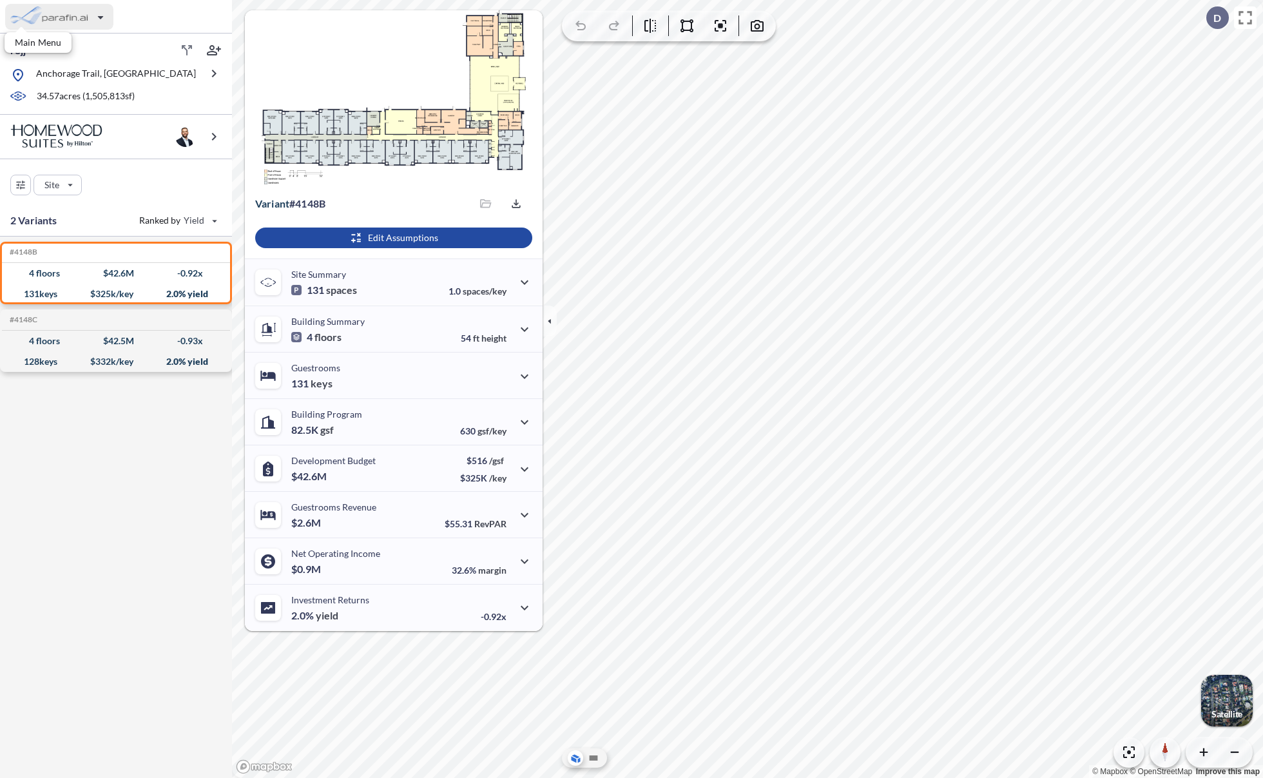
click at [73, 16] on div "button" at bounding box center [59, 17] width 108 height 26
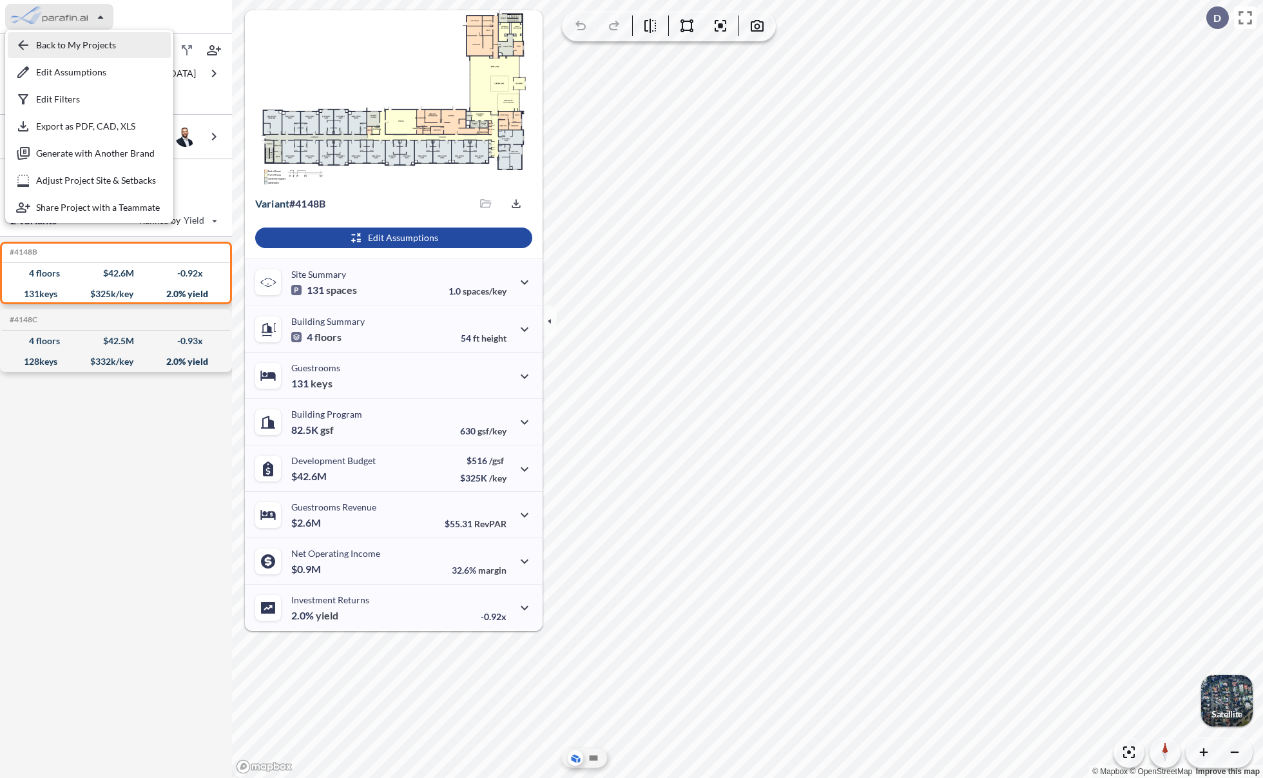
click at [95, 41] on div "button" at bounding box center [89, 45] width 163 height 26
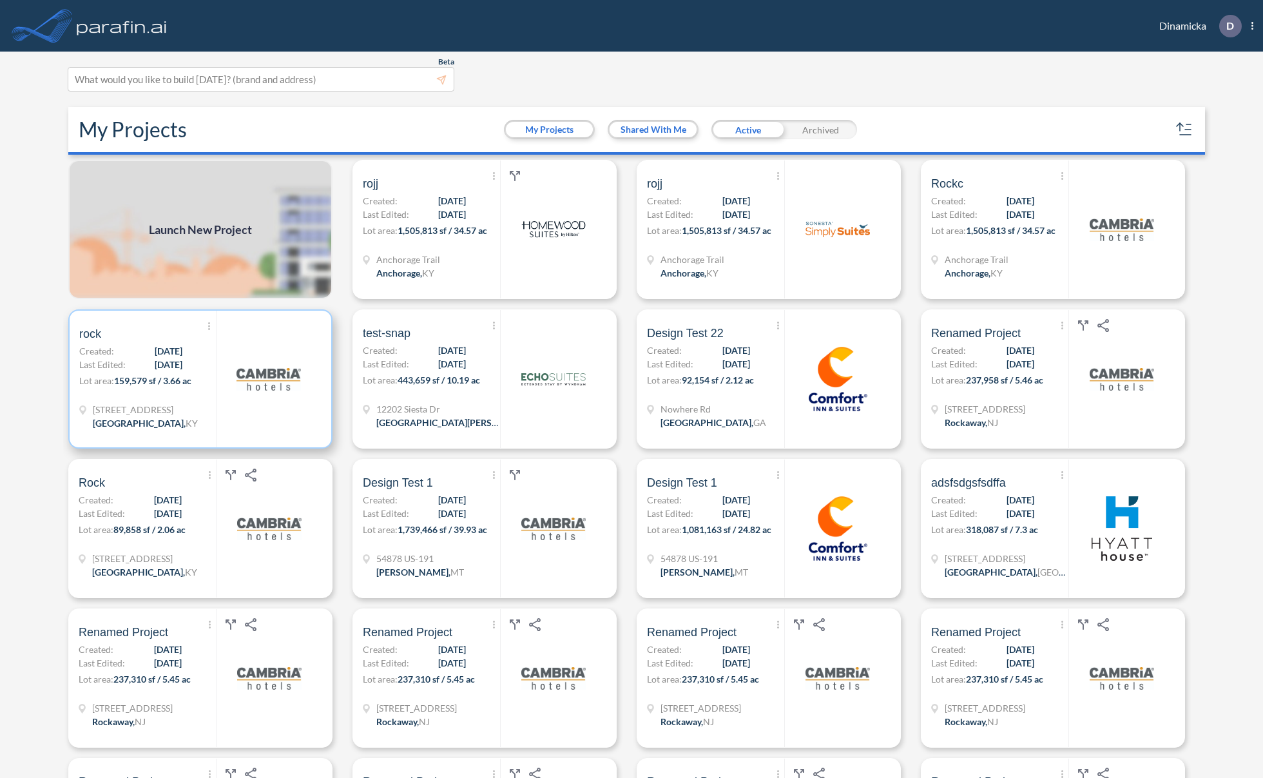
click at [152, 374] on p "Lot area: 159,579 sf / 3.66 ac" at bounding box center [147, 383] width 137 height 19
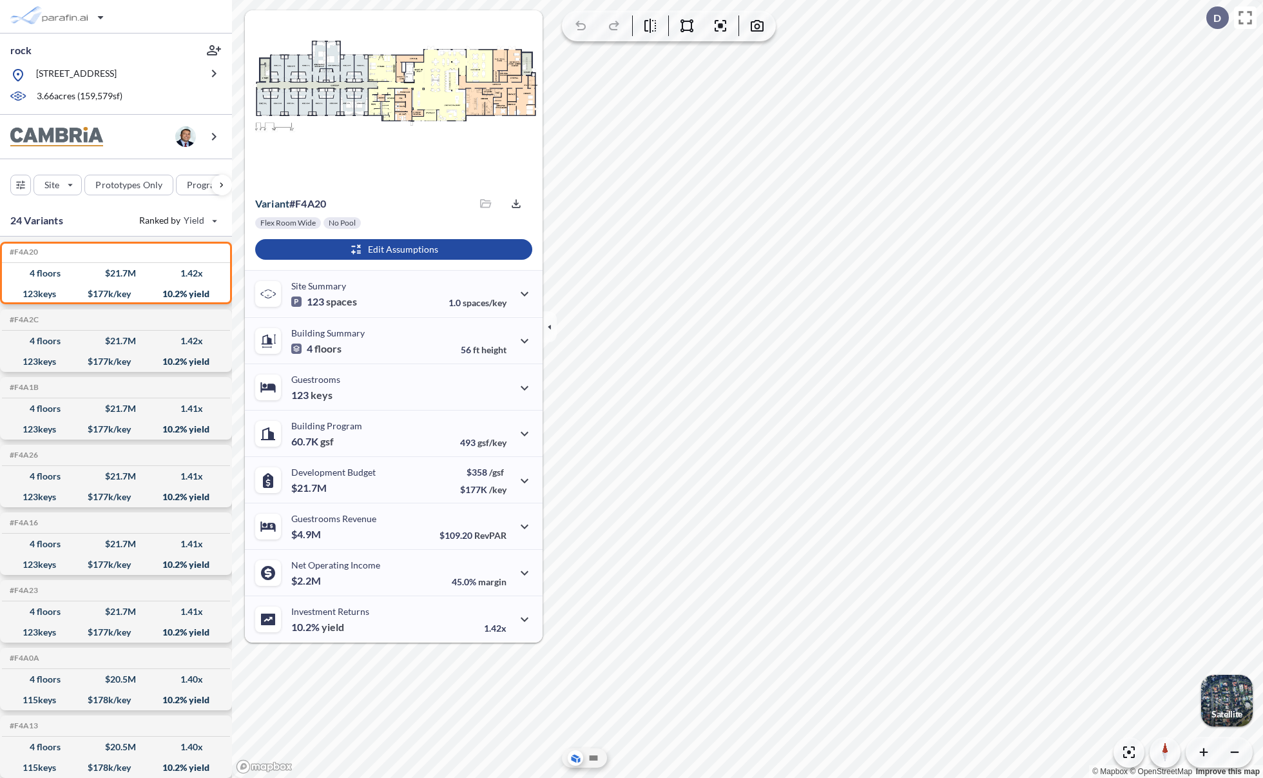
click at [409, 260] on div "Flex Room Wide No Pool Edit Assumptions" at bounding box center [394, 243] width 298 height 53
click at [415, 255] on div "button" at bounding box center [393, 249] width 277 height 21
